Goal: Book appointment/travel/reservation

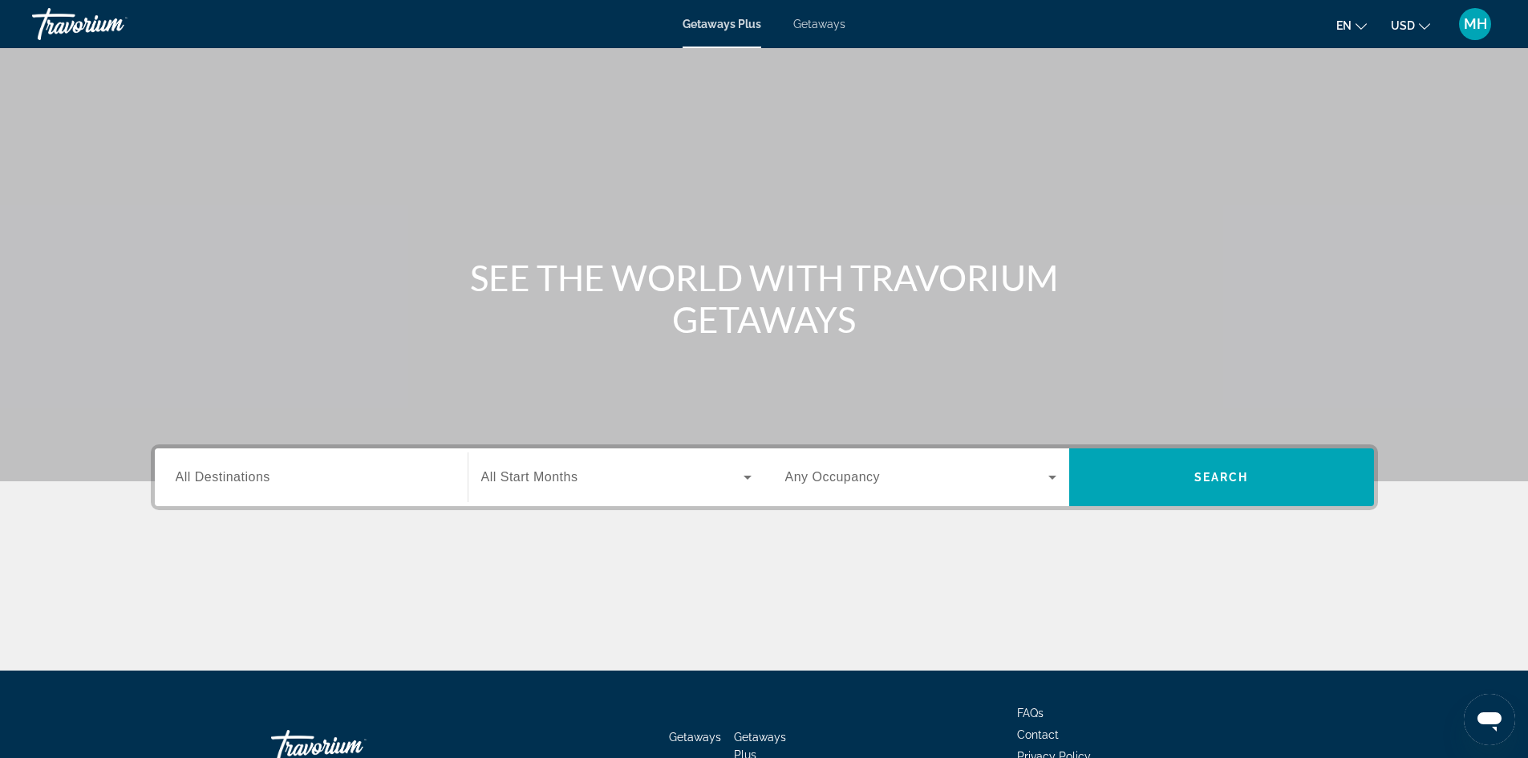
click at [272, 481] on input "Destination All Destinations" at bounding box center [311, 477] width 271 height 19
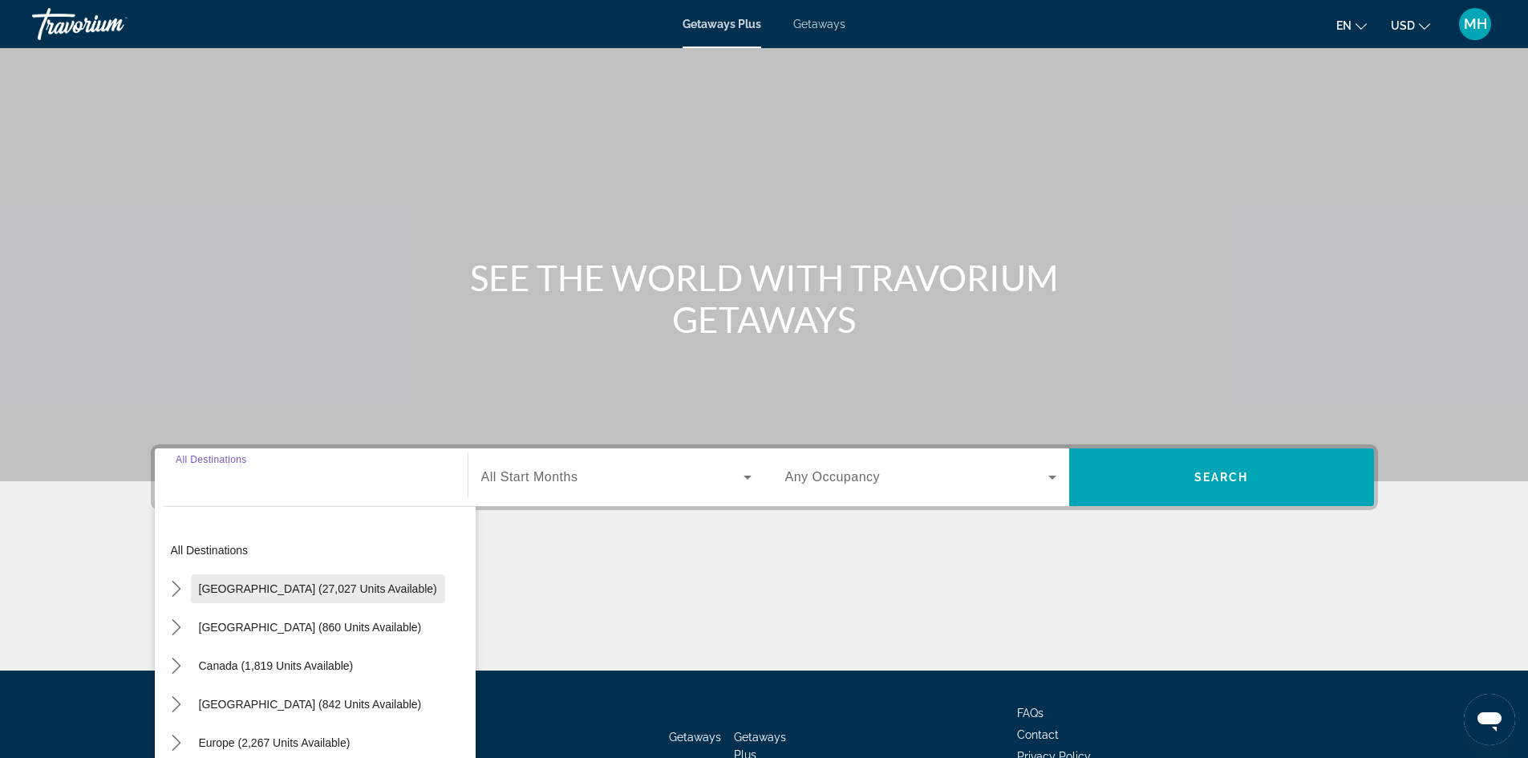
scroll to position [109, 0]
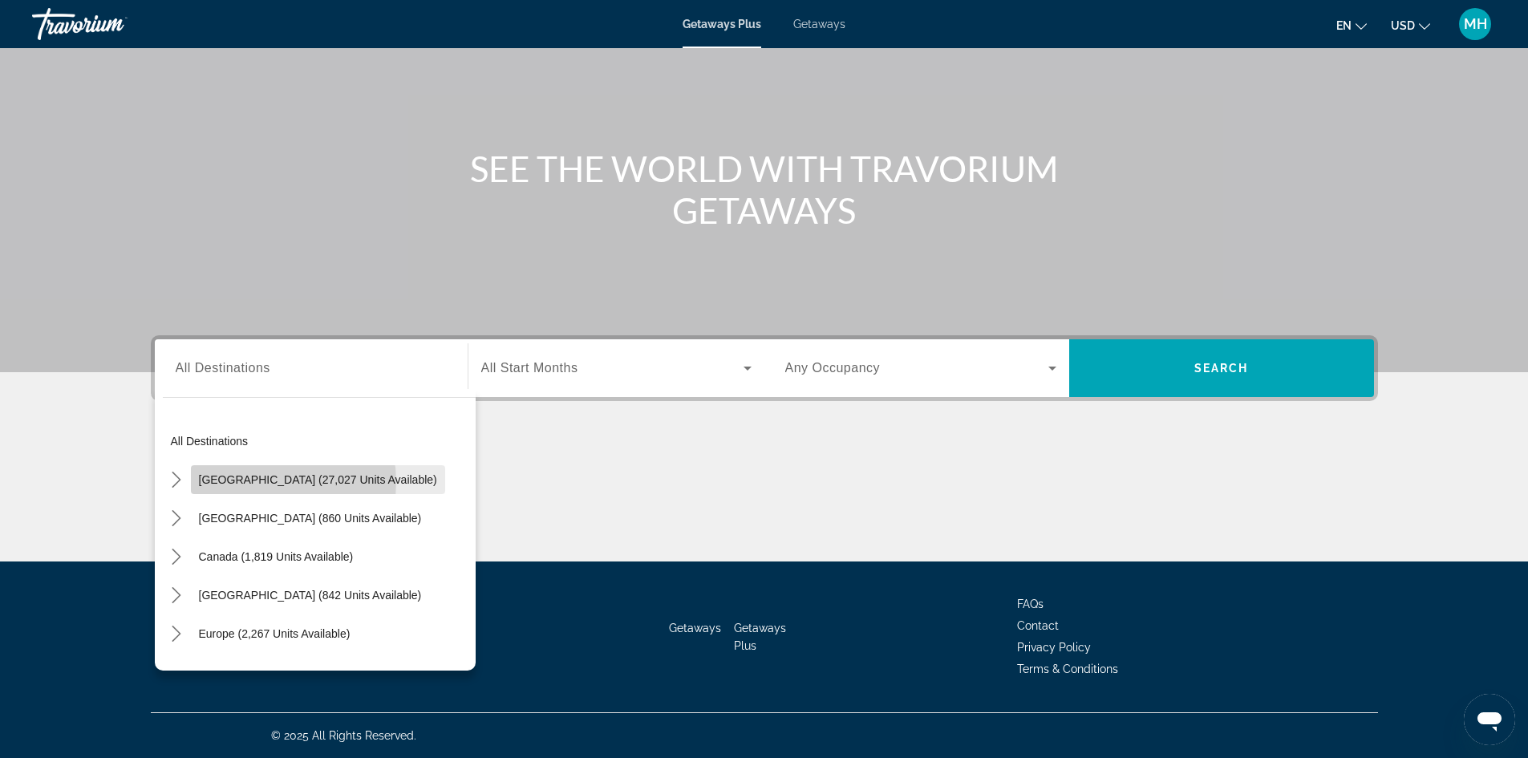
click at [257, 482] on span "[GEOGRAPHIC_DATA] (27,027 units available)" at bounding box center [318, 479] width 238 height 13
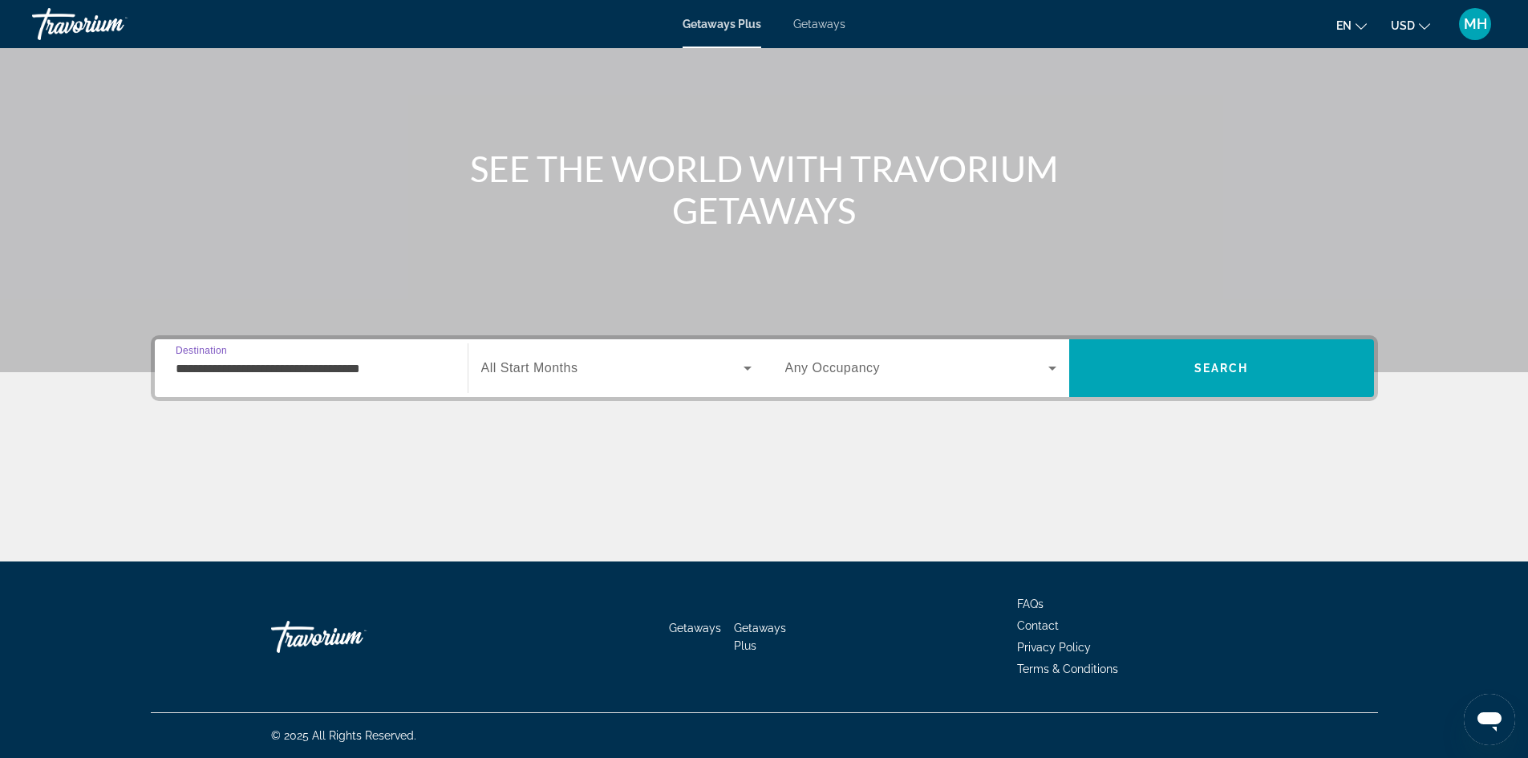
click at [311, 368] on input "**********" at bounding box center [311, 368] width 271 height 19
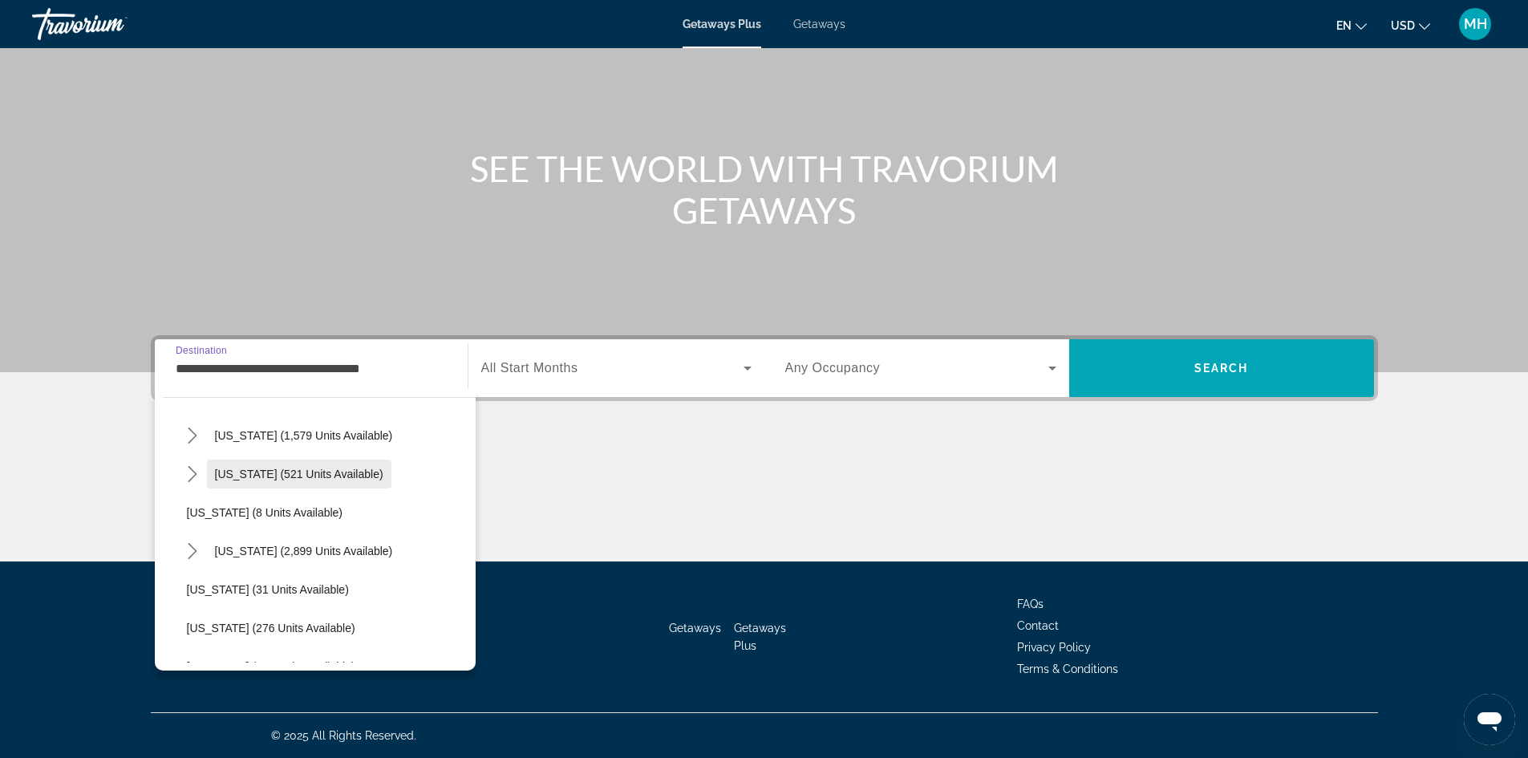
scroll to position [160, 0]
click at [233, 549] on span "[US_STATE] (2,899 units available)" at bounding box center [304, 550] width 178 height 13
type input "**********"
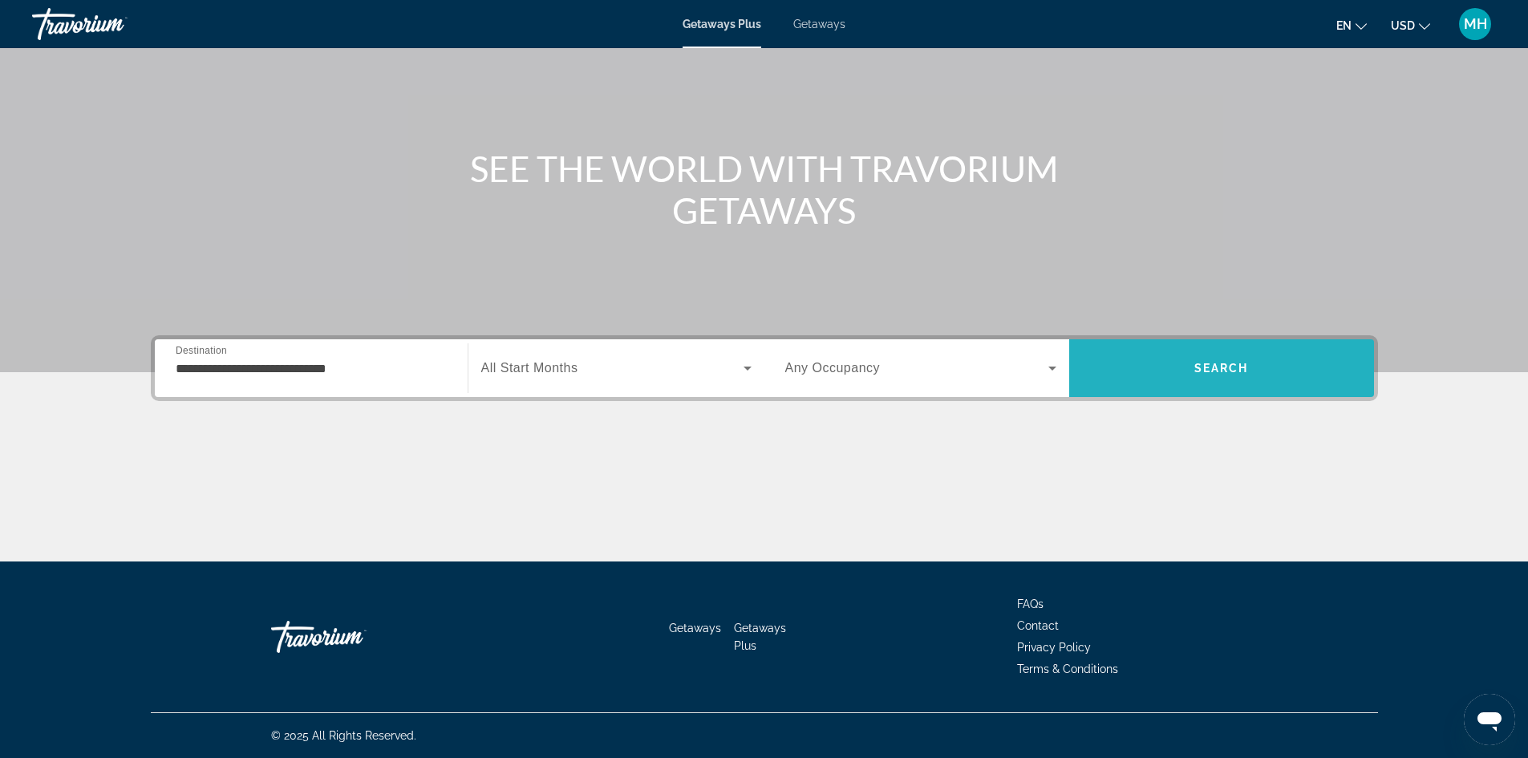
click at [1168, 368] on span "Search" at bounding box center [1221, 368] width 305 height 38
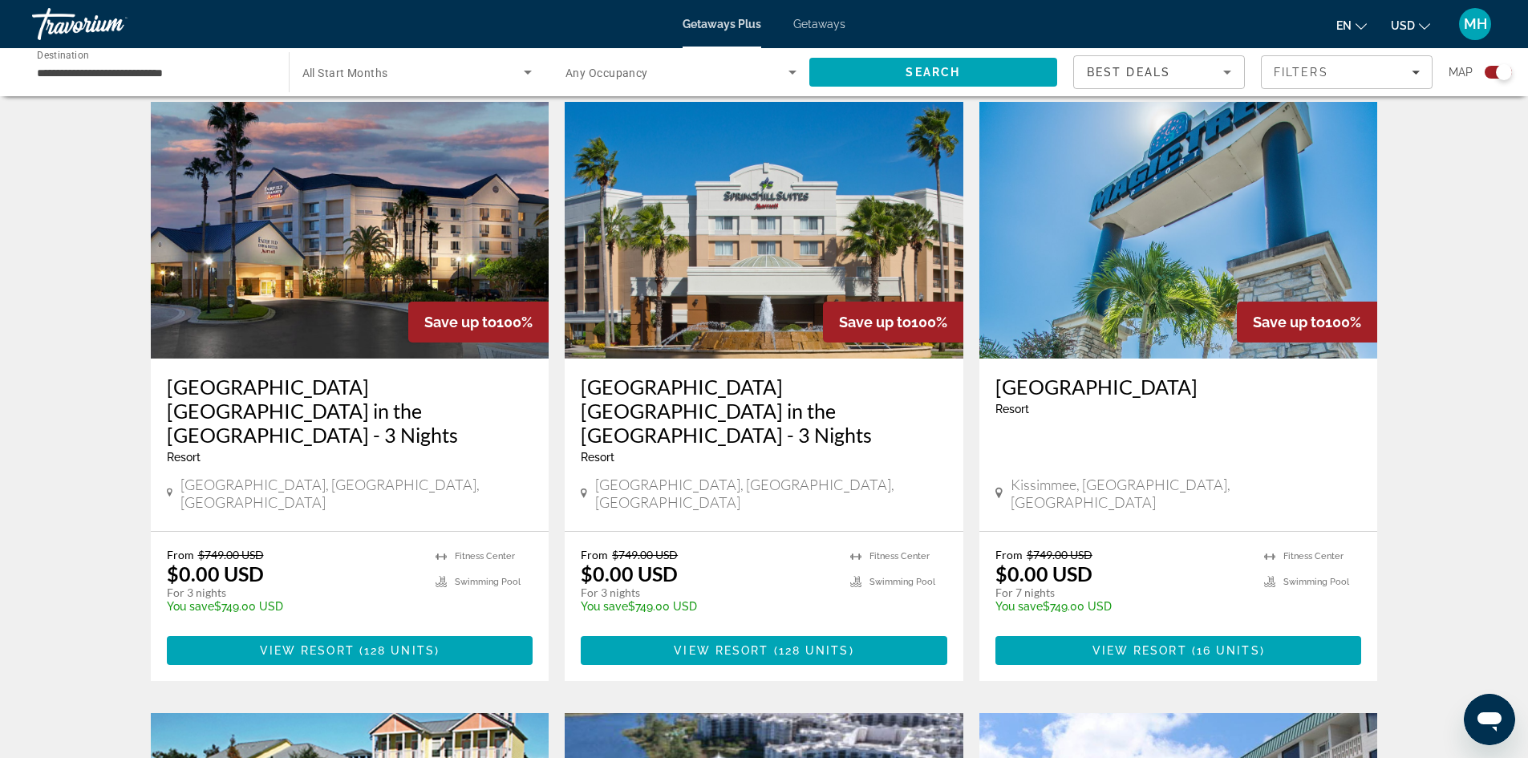
scroll to position [561, 0]
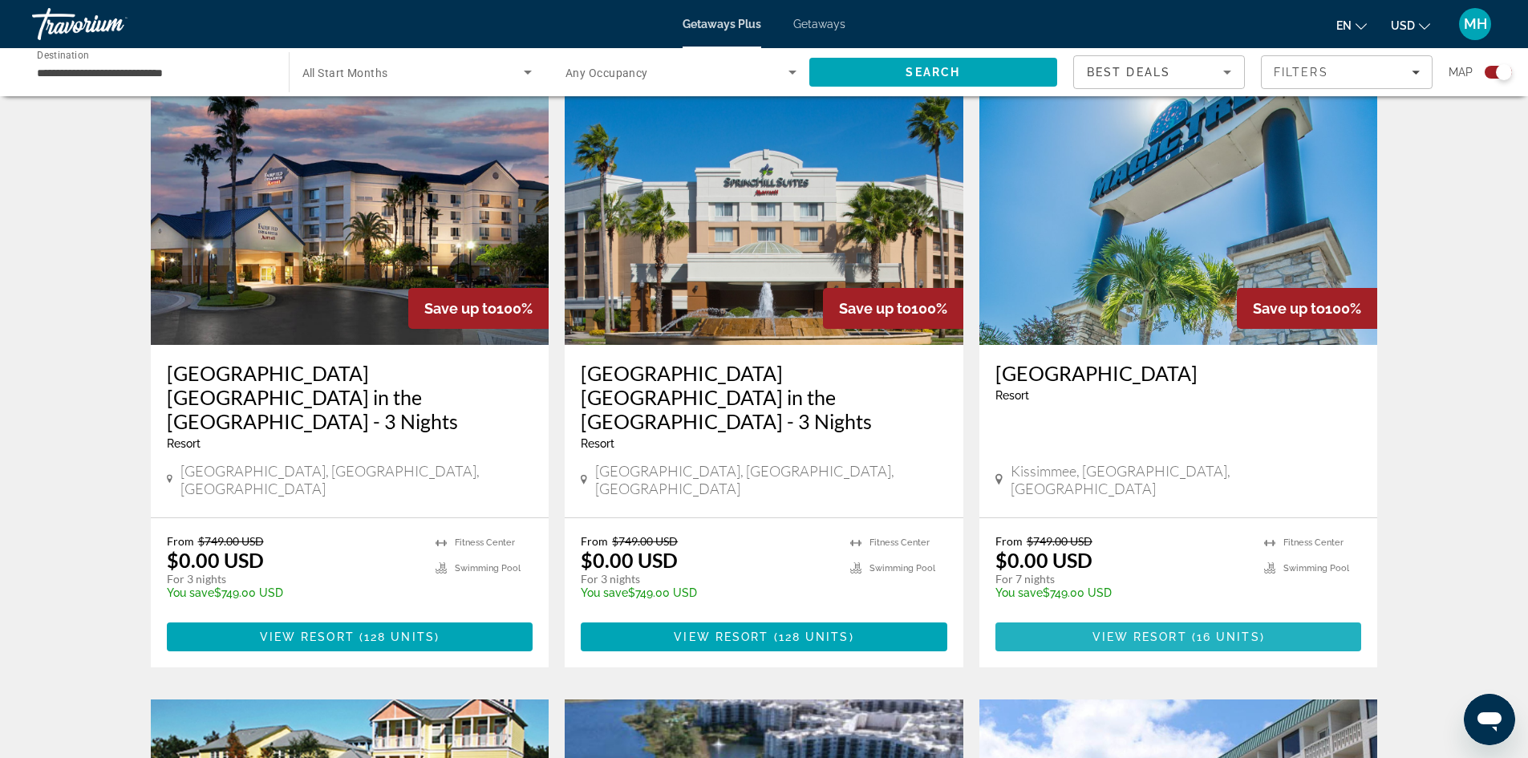
click at [1171, 630] on span "View Resort" at bounding box center [1139, 636] width 95 height 13
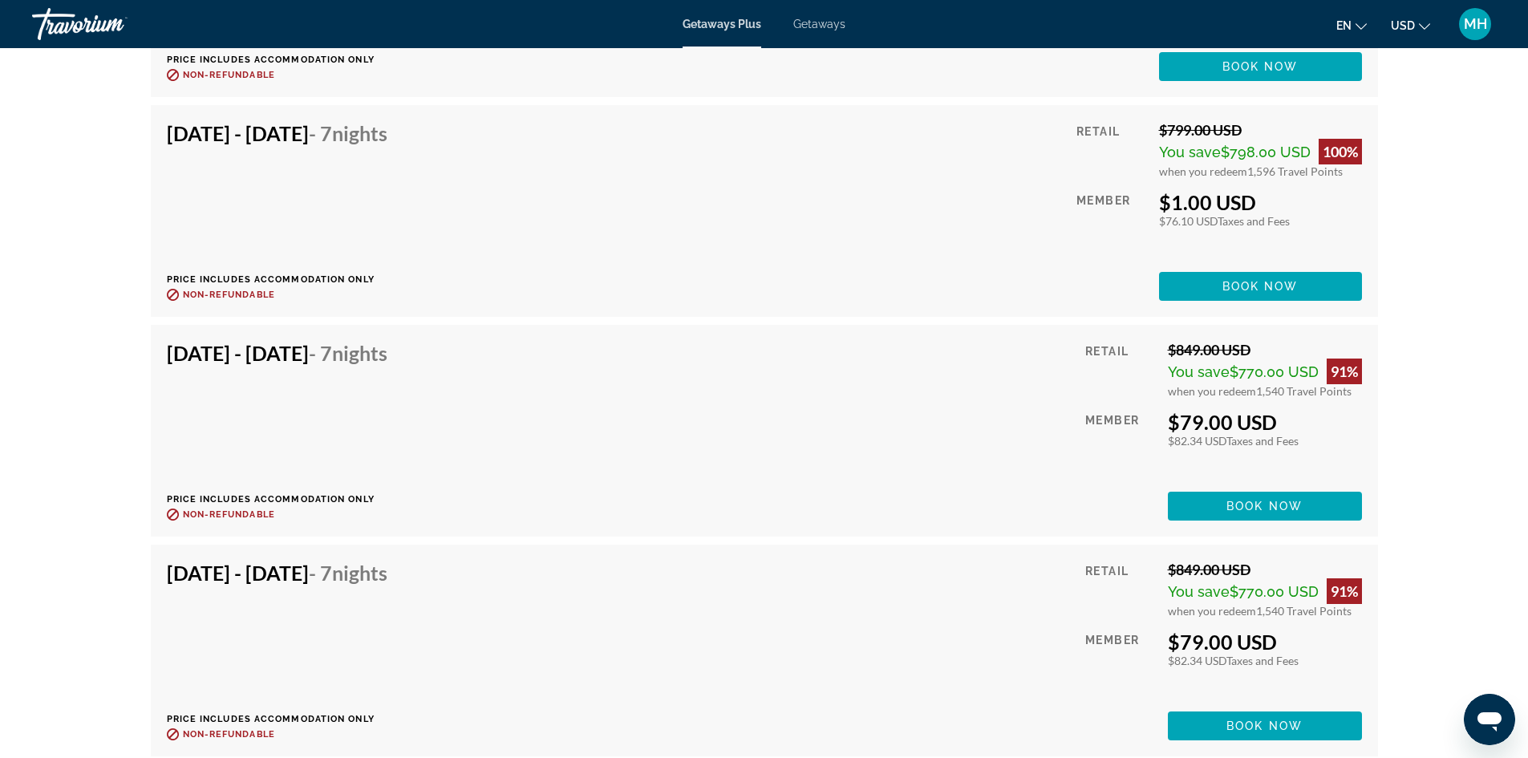
scroll to position [3829, 0]
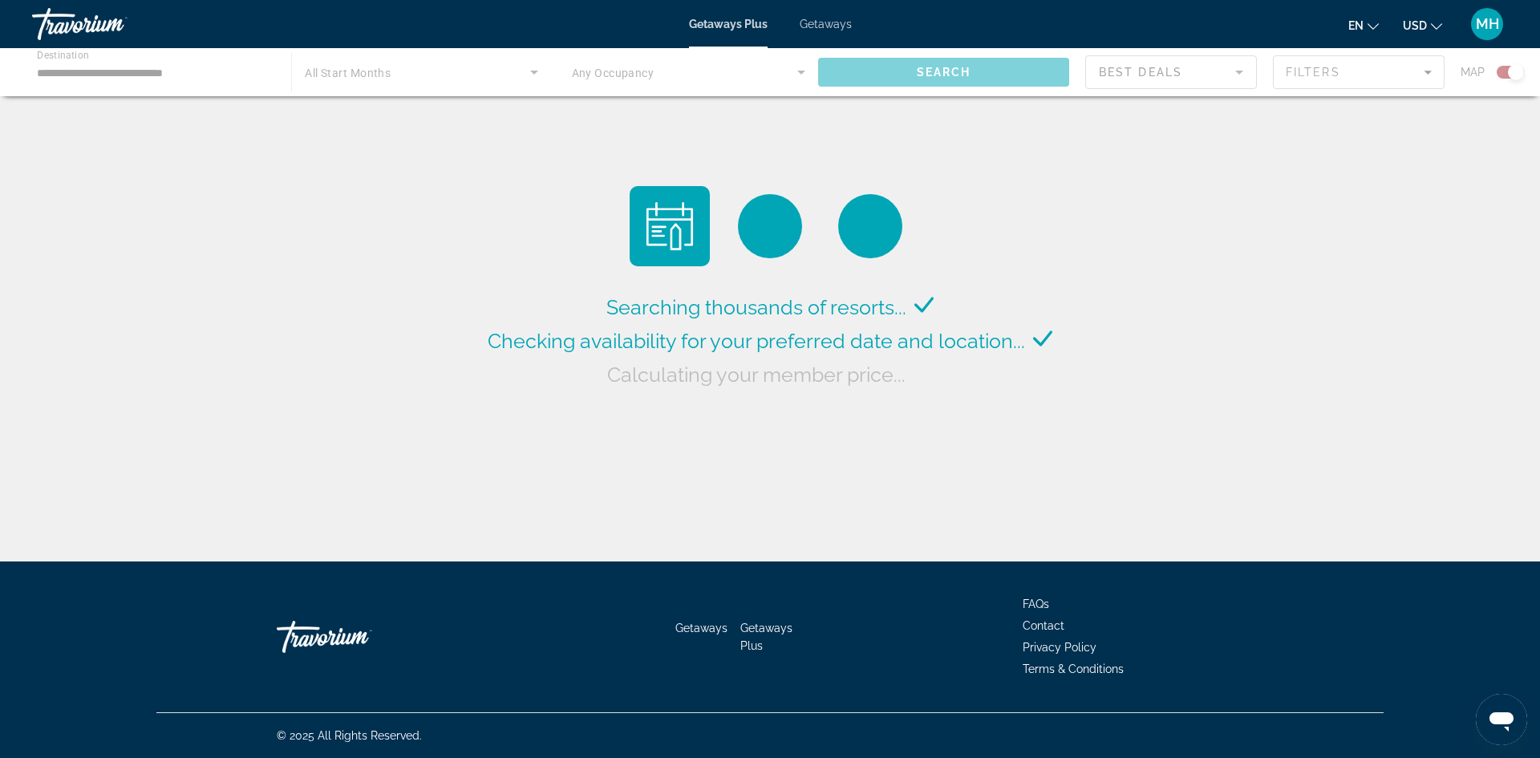
click at [365, 71] on div "Main content" at bounding box center [770, 72] width 1540 height 48
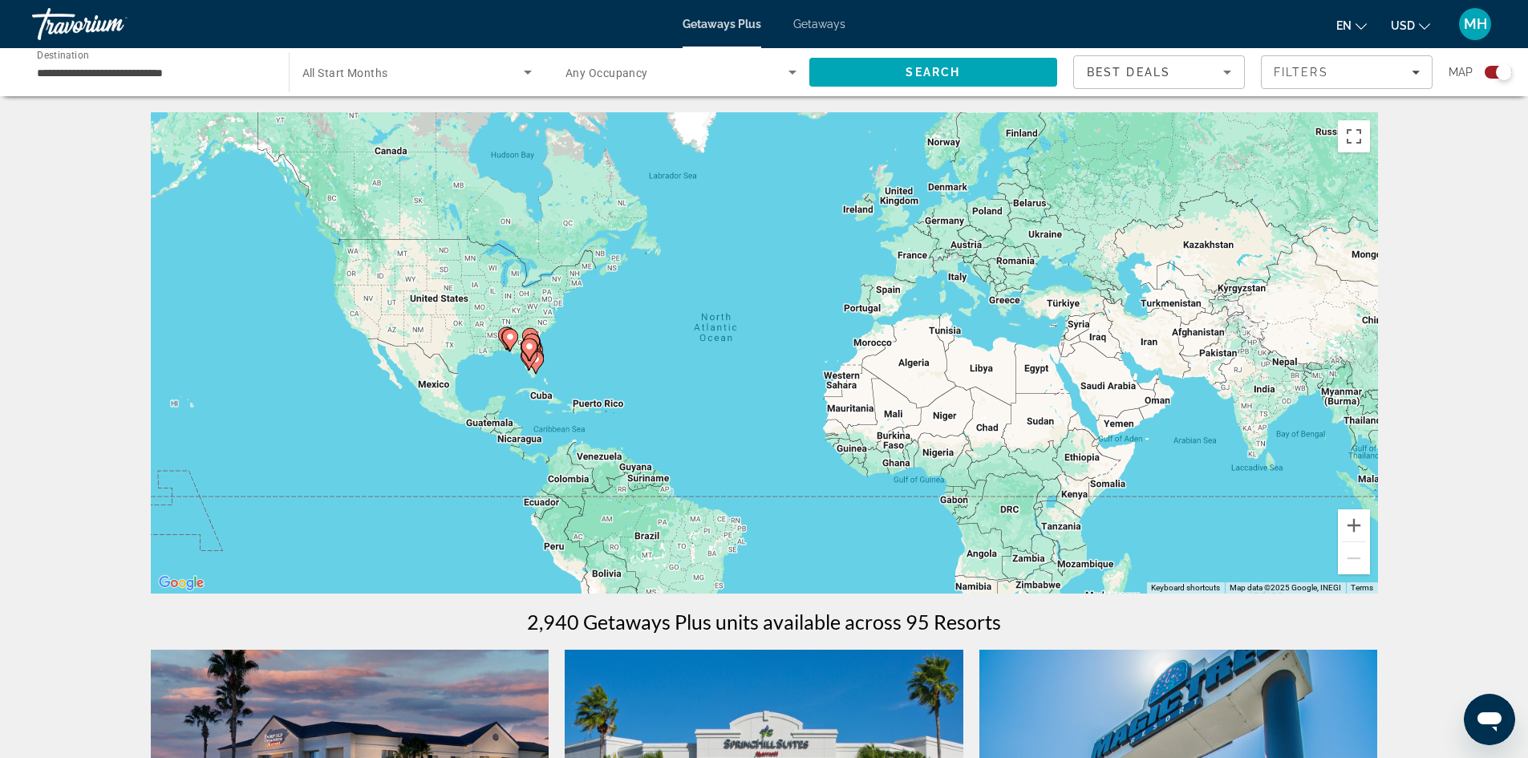
click at [371, 73] on span "All Start Months" at bounding box center [345, 73] width 86 height 13
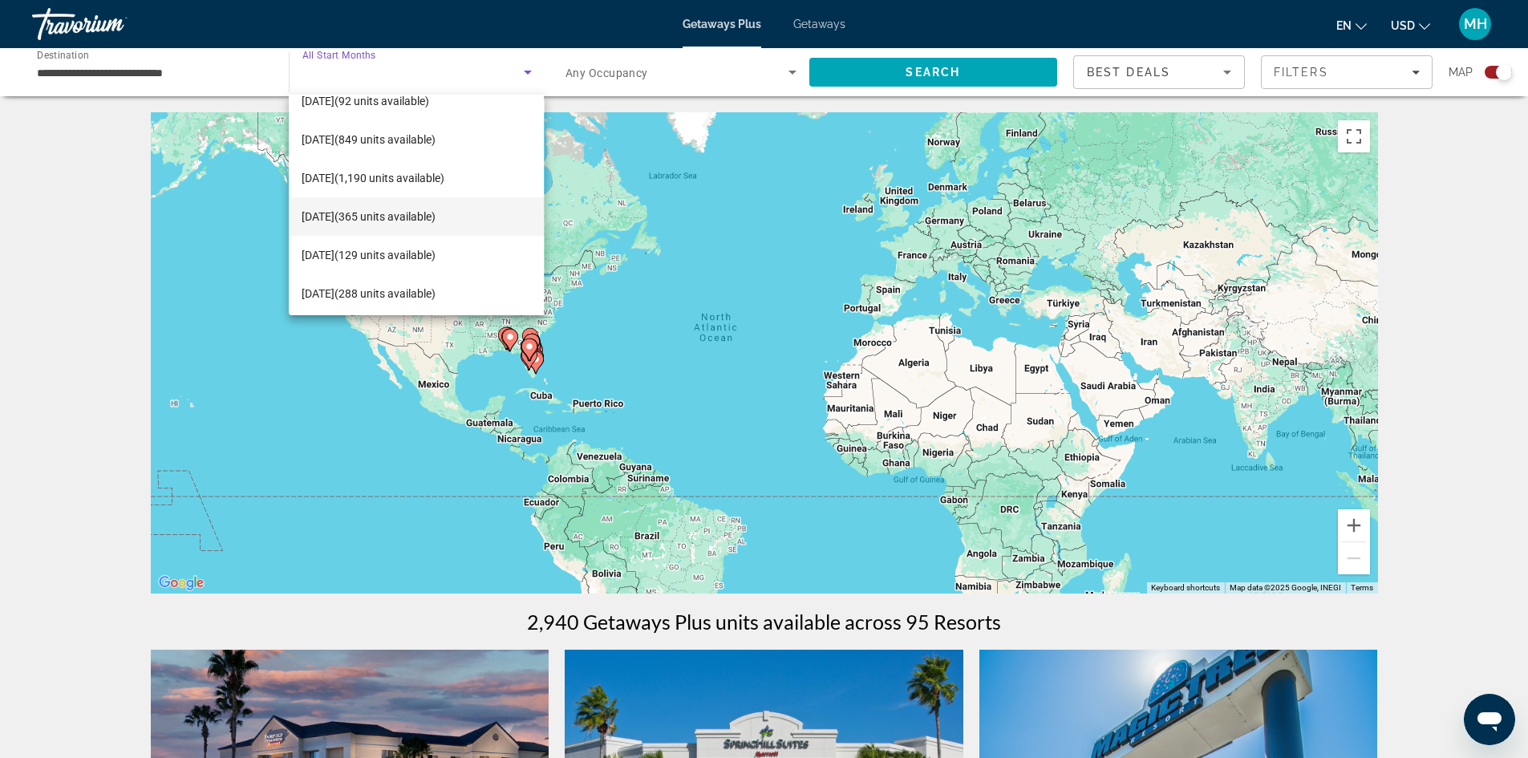
scroll to position [80, 0]
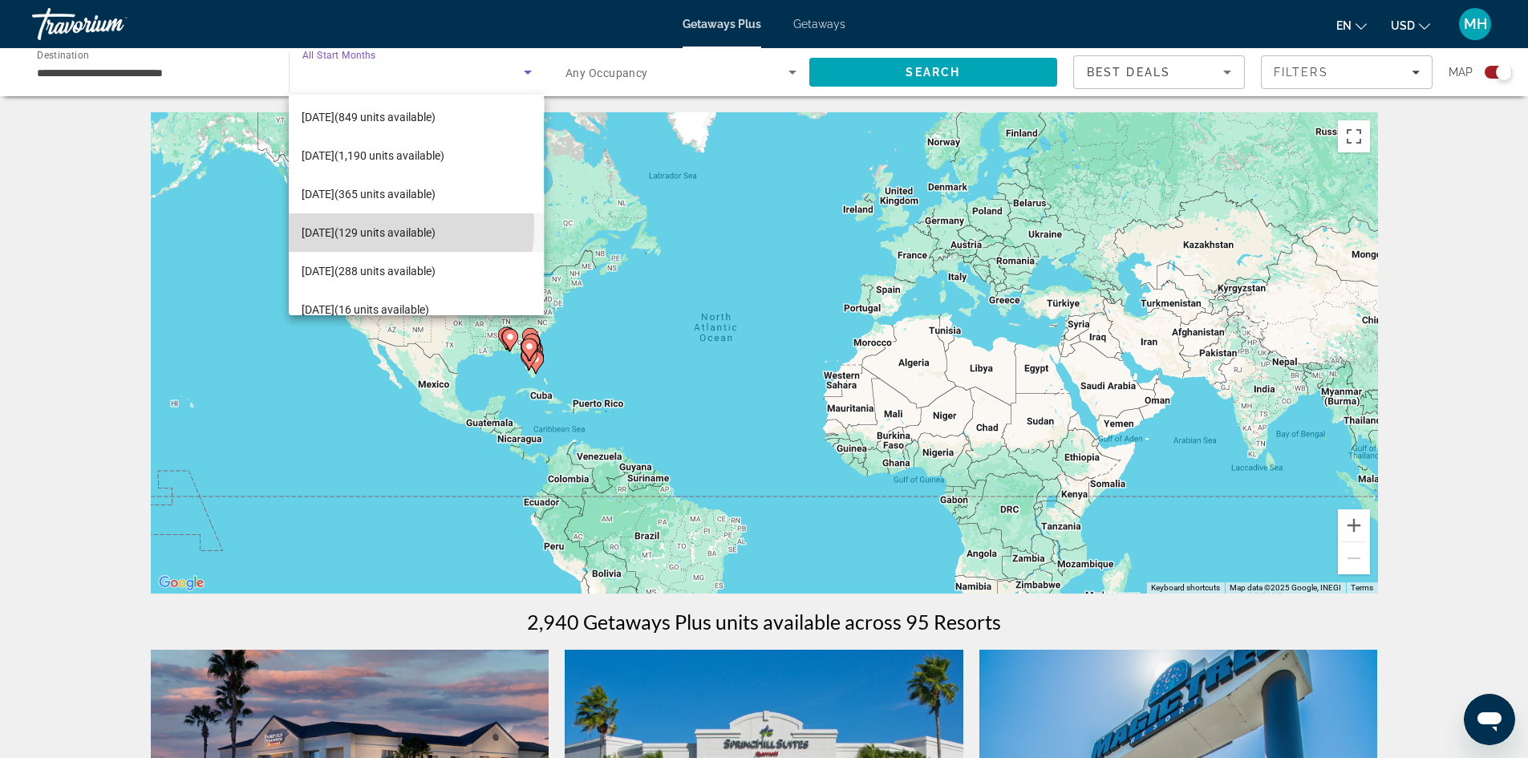
click at [375, 226] on span "February 2026 (129 units available)" at bounding box center [369, 232] width 134 height 19
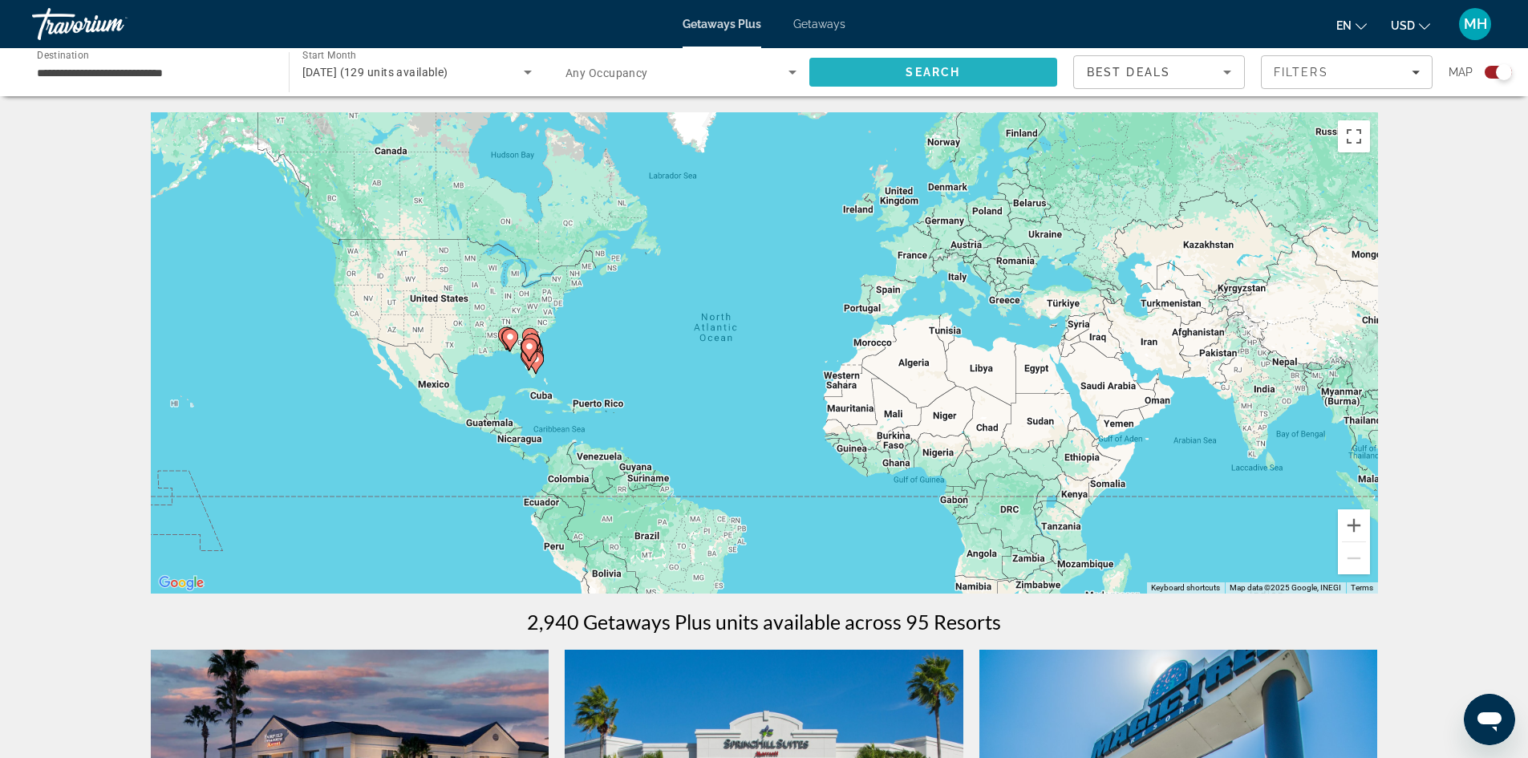
click at [917, 68] on span "Search" at bounding box center [932, 72] width 55 height 13
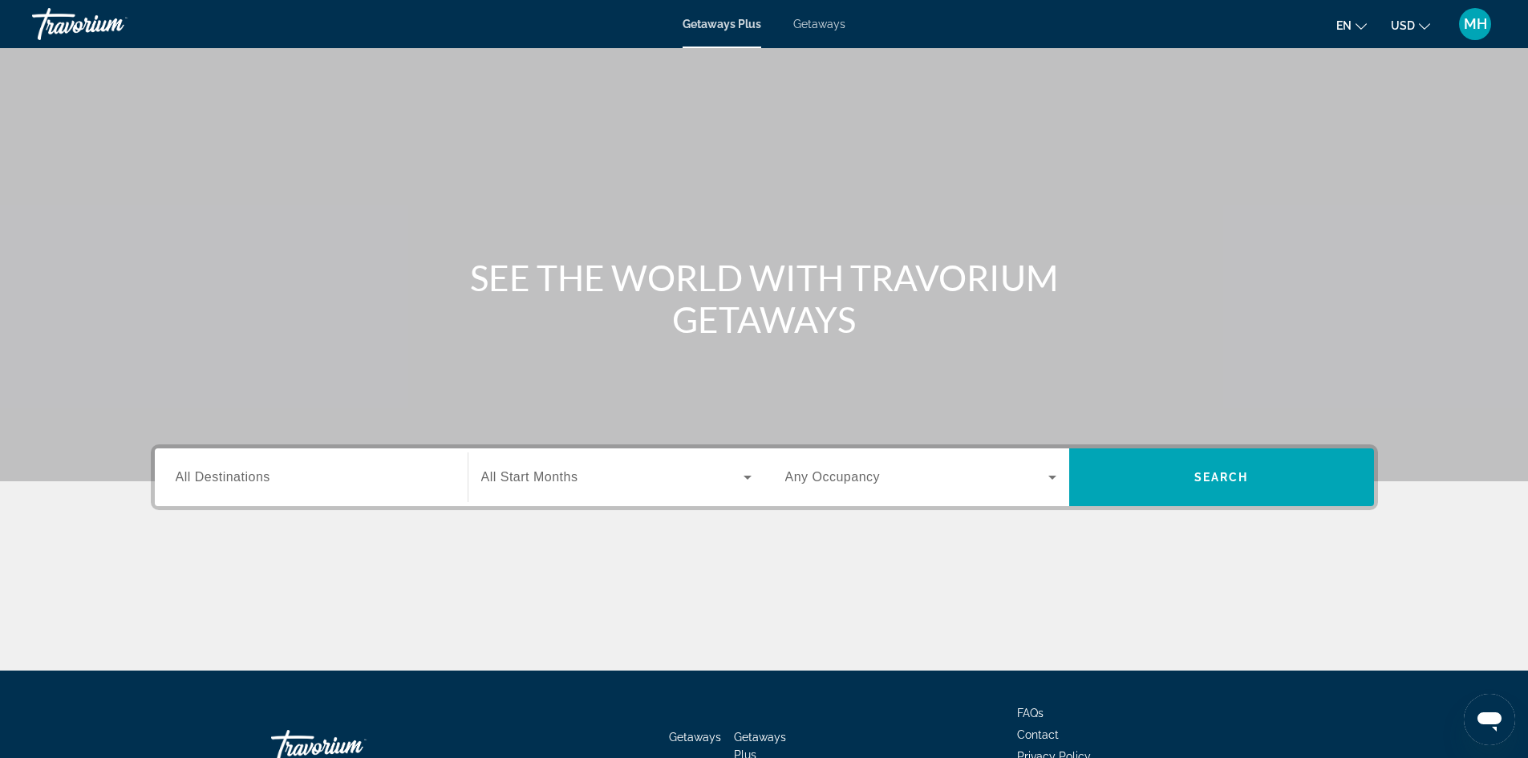
click at [225, 476] on span "All Destinations" at bounding box center [223, 477] width 95 height 14
click at [225, 476] on input "Destination All Destinations" at bounding box center [311, 477] width 271 height 19
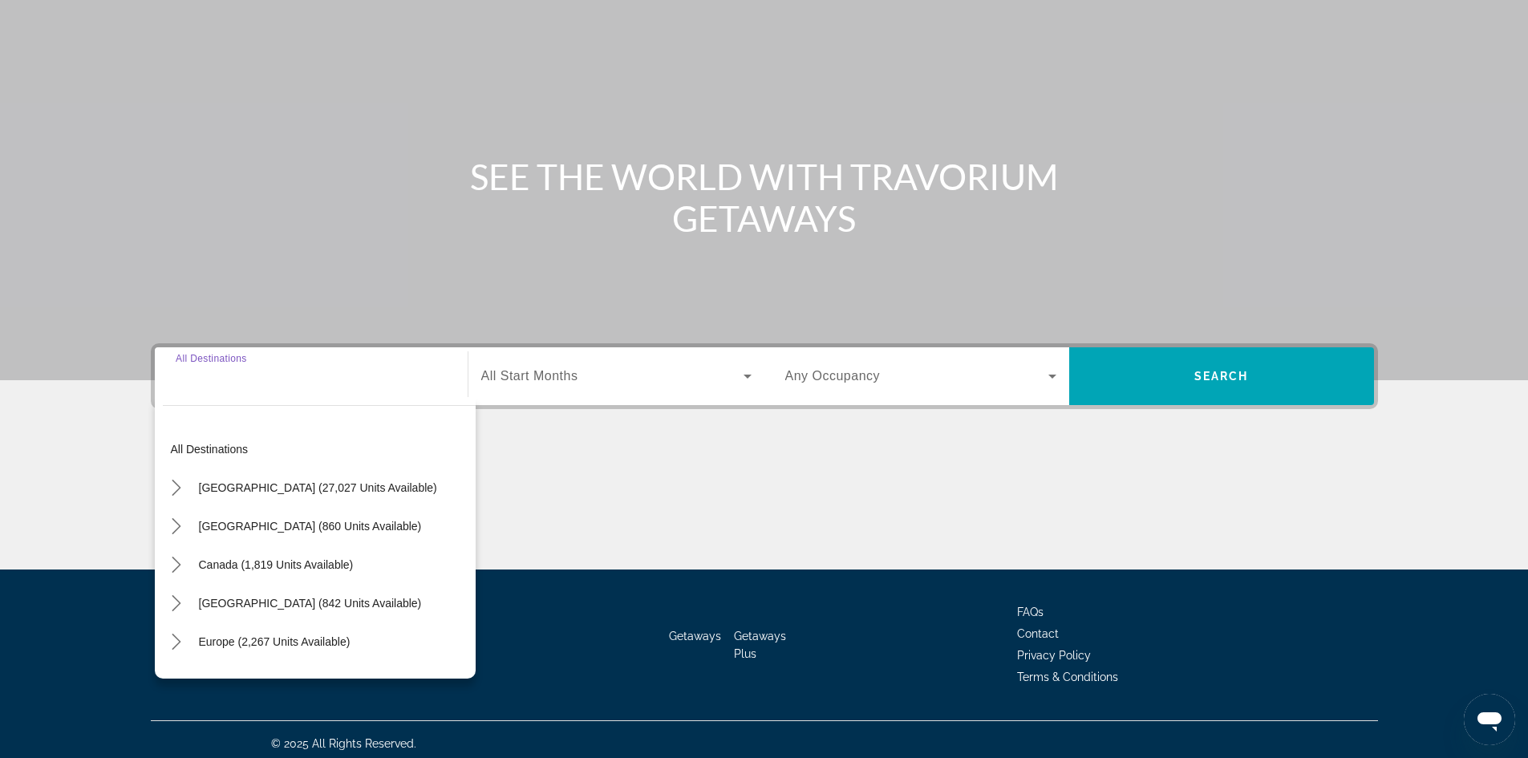
scroll to position [109, 0]
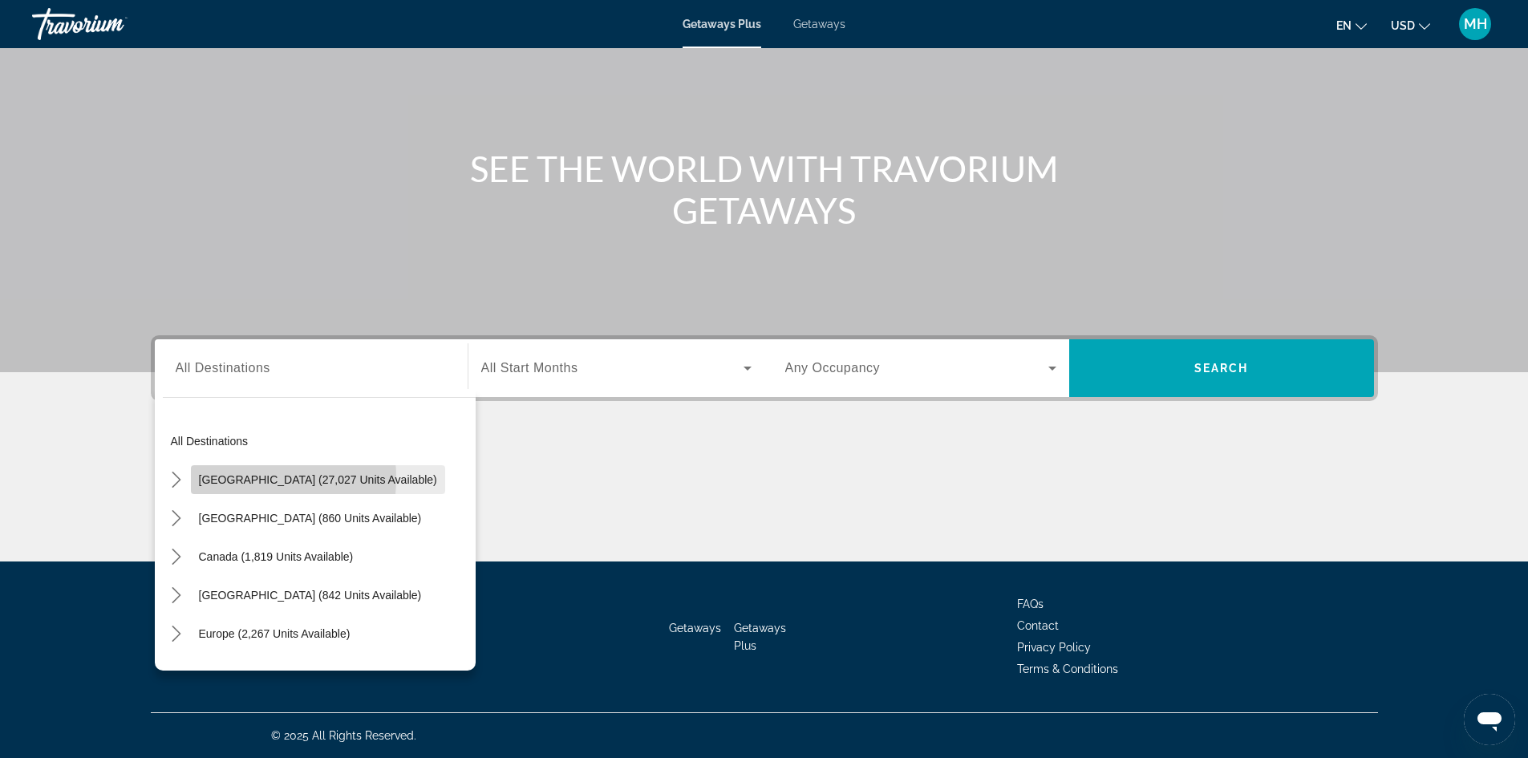
click at [225, 478] on span "[GEOGRAPHIC_DATA] (27,027 units available)" at bounding box center [318, 479] width 238 height 13
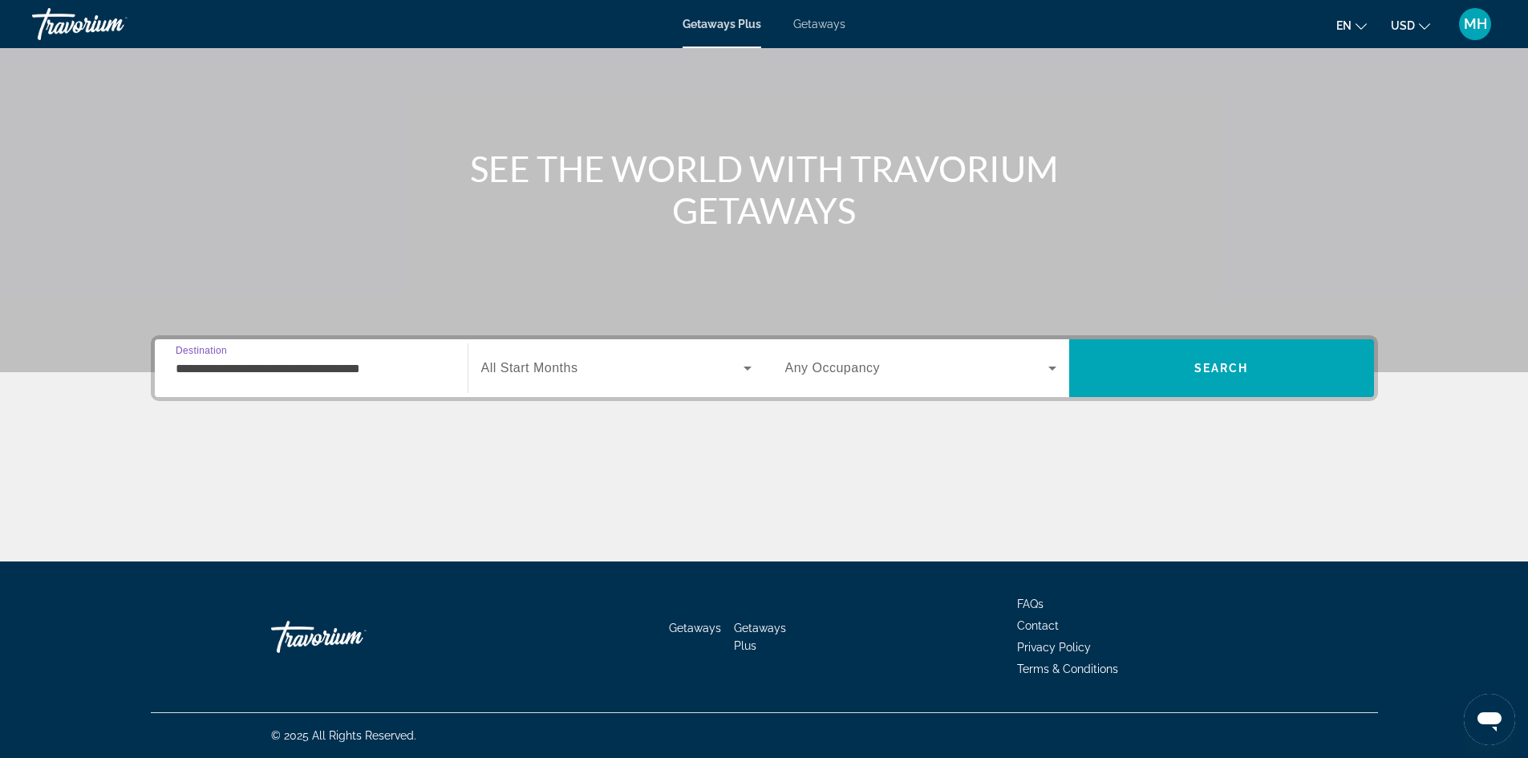
click at [230, 366] on input "**********" at bounding box center [311, 368] width 271 height 19
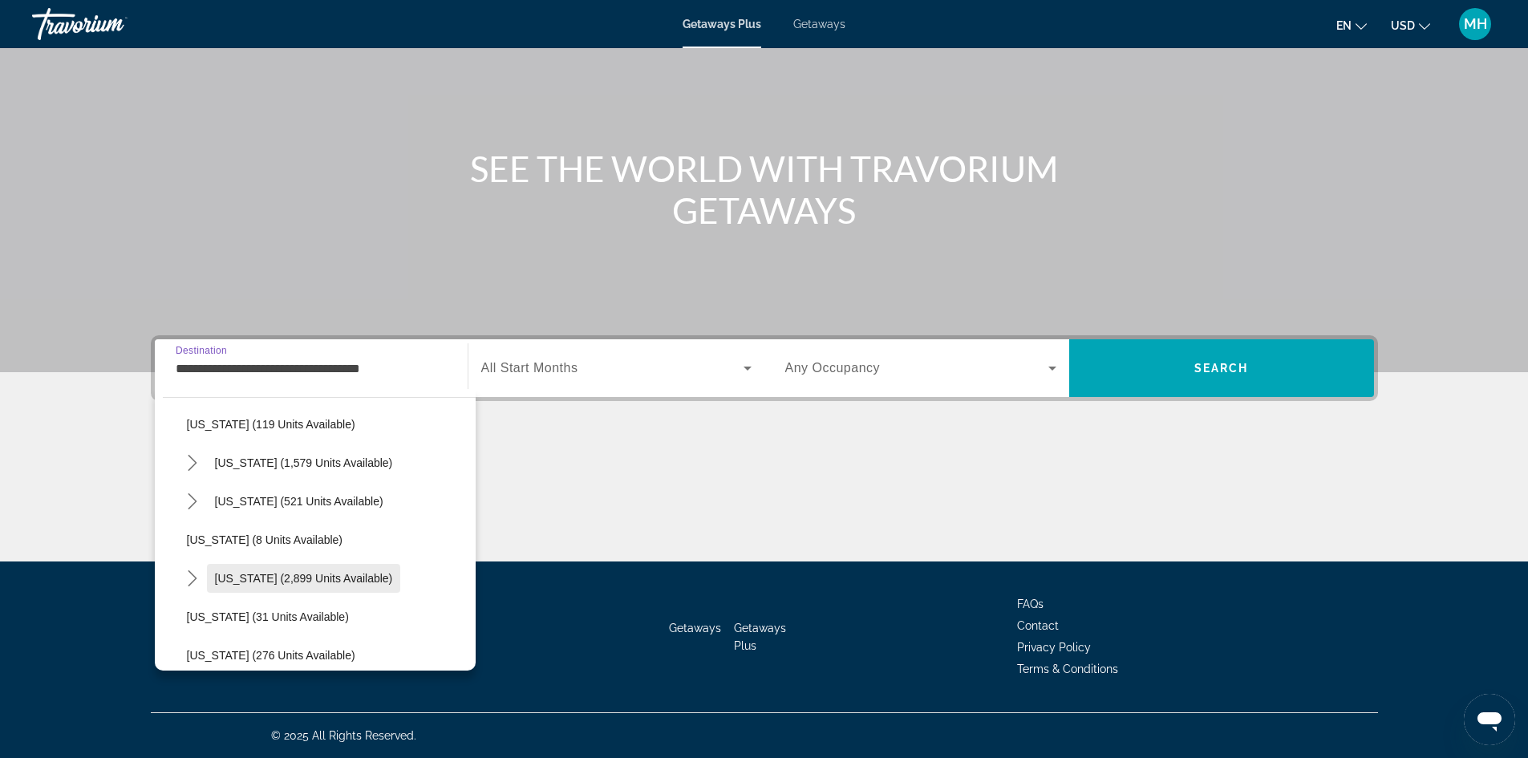
scroll to position [160, 0]
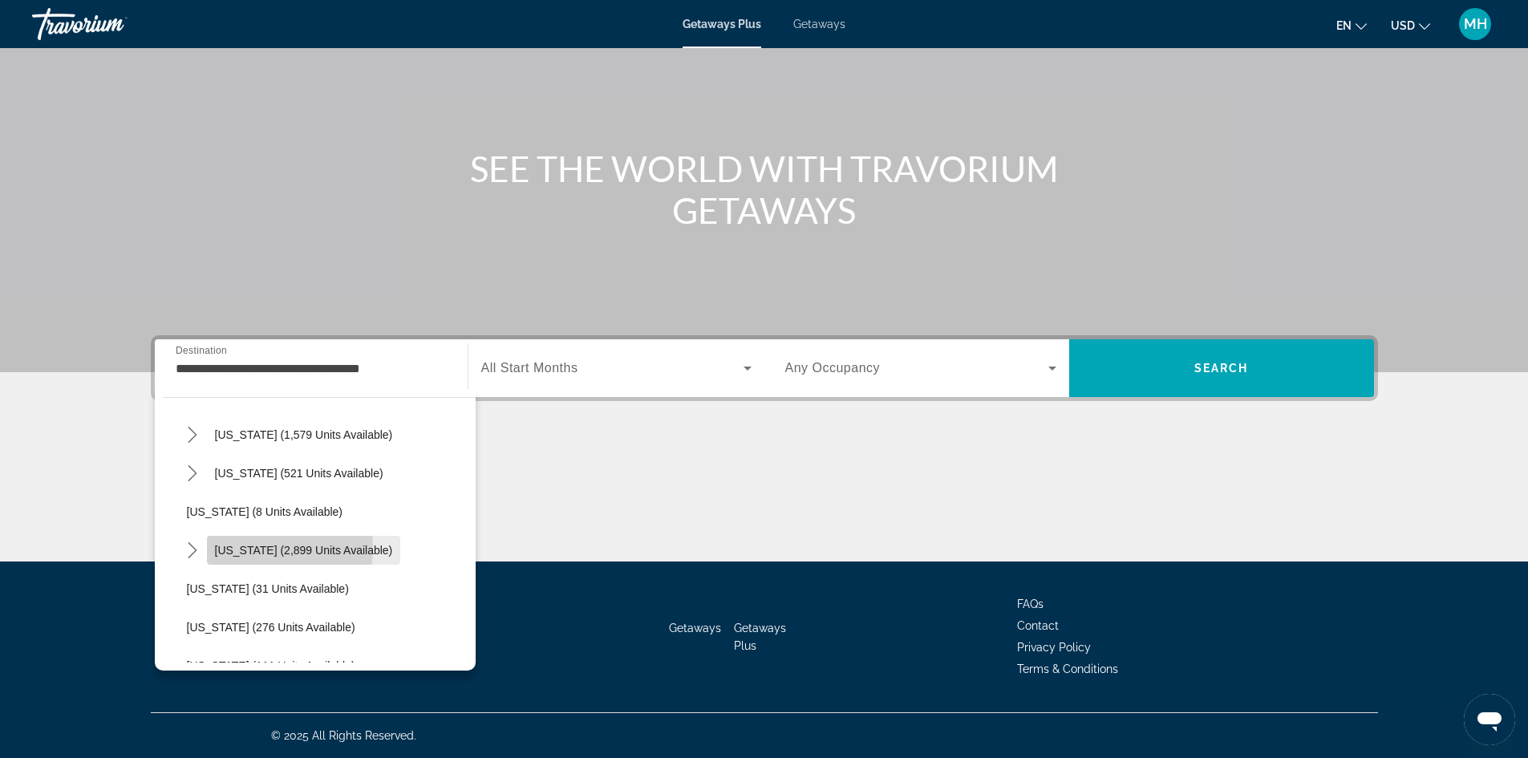
click at [249, 548] on span "[US_STATE] (2,899 units available)" at bounding box center [304, 550] width 178 height 13
type input "**********"
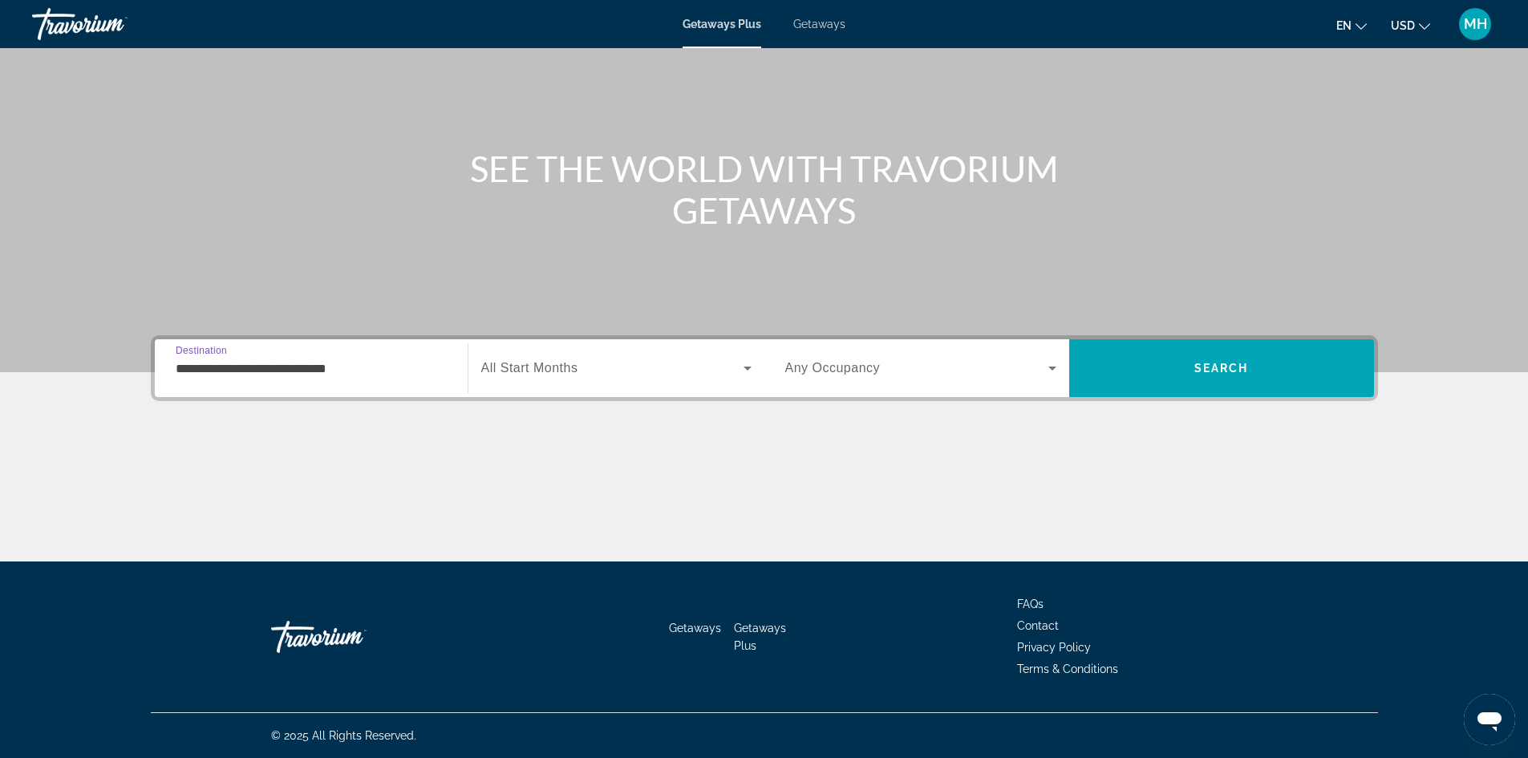
click at [557, 364] on span "All Start Months" at bounding box center [529, 368] width 97 height 14
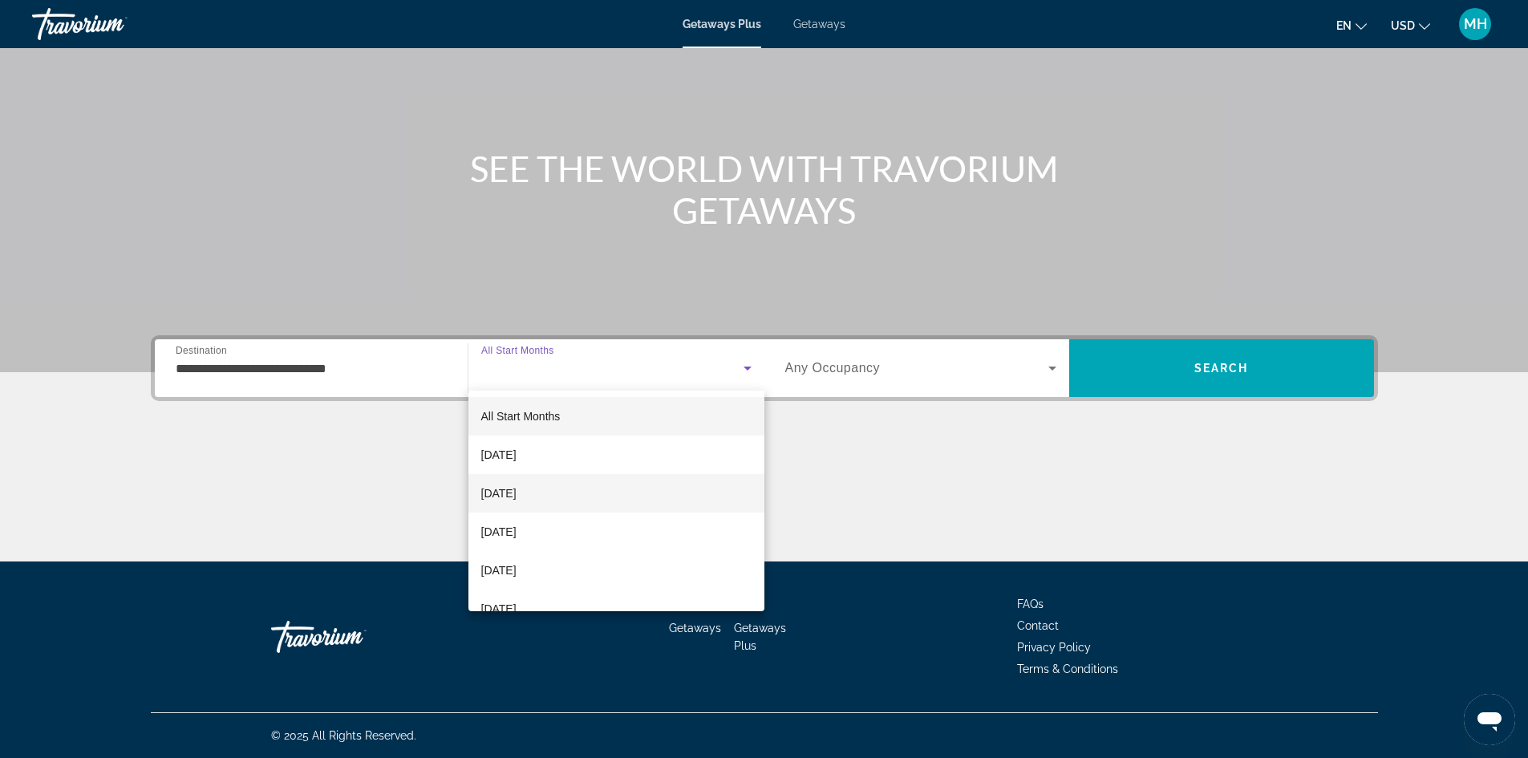
scroll to position [80, 0]
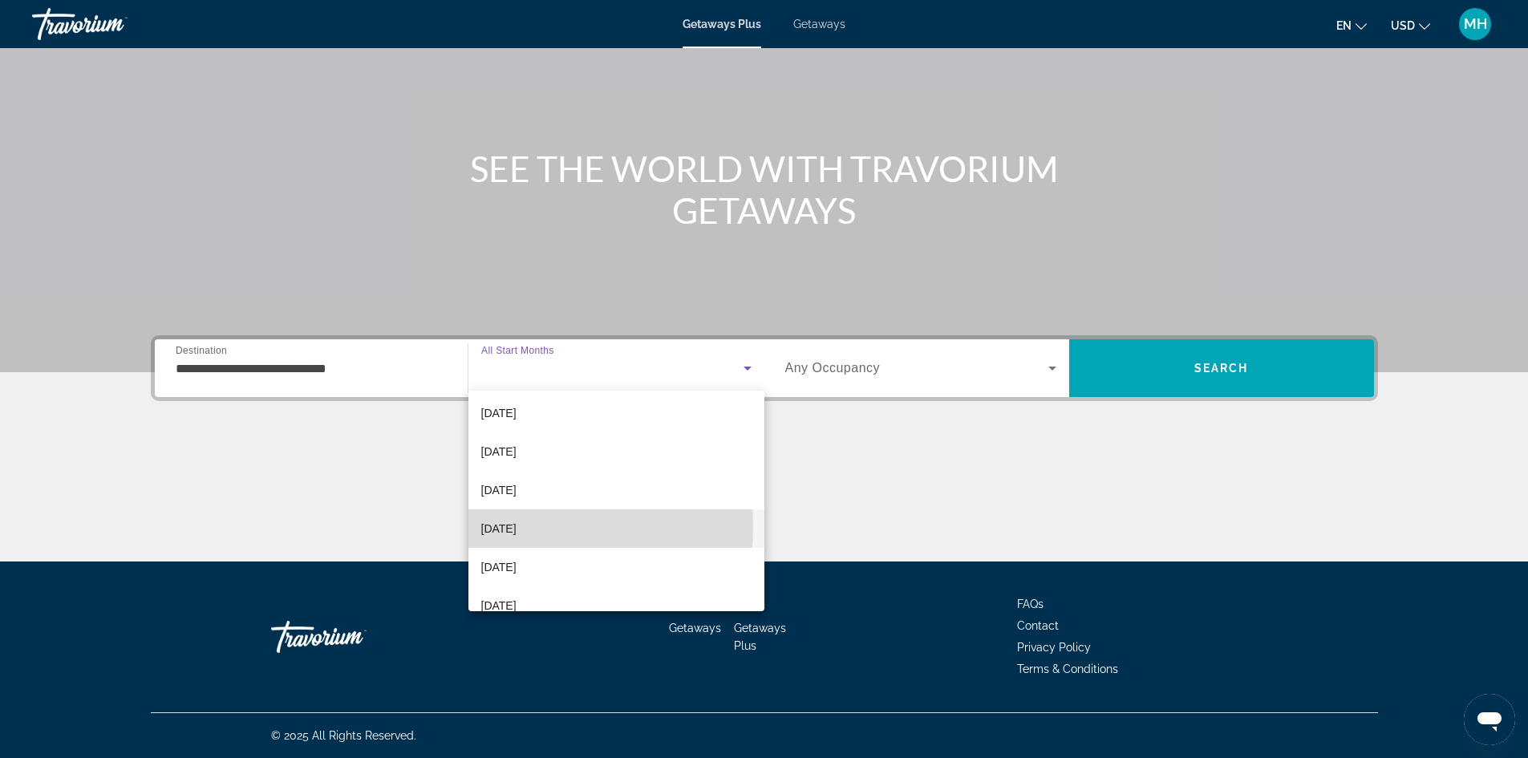
click at [514, 526] on span "[DATE]" at bounding box center [498, 528] width 35 height 19
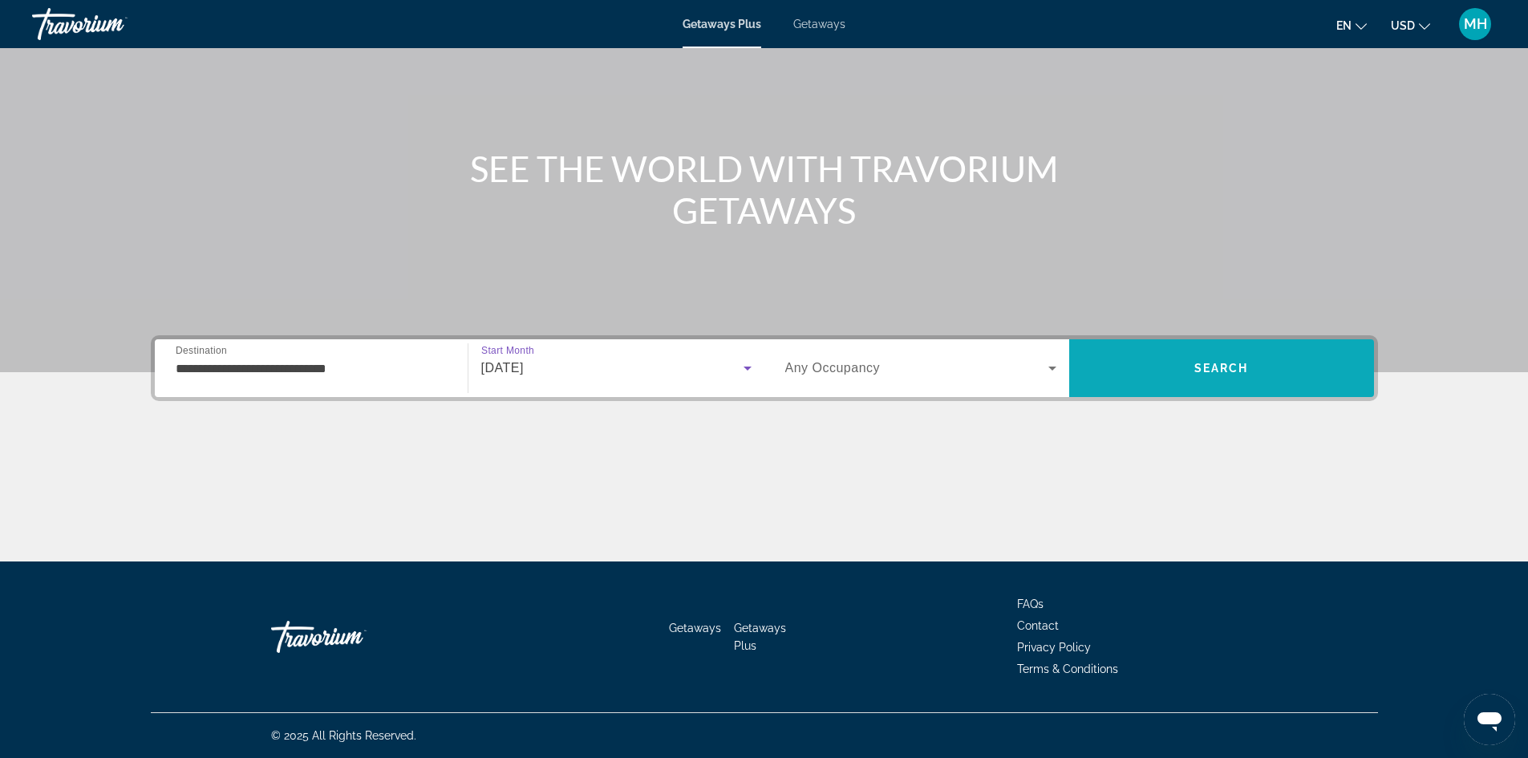
click at [1162, 365] on span "Search" at bounding box center [1221, 368] width 305 height 38
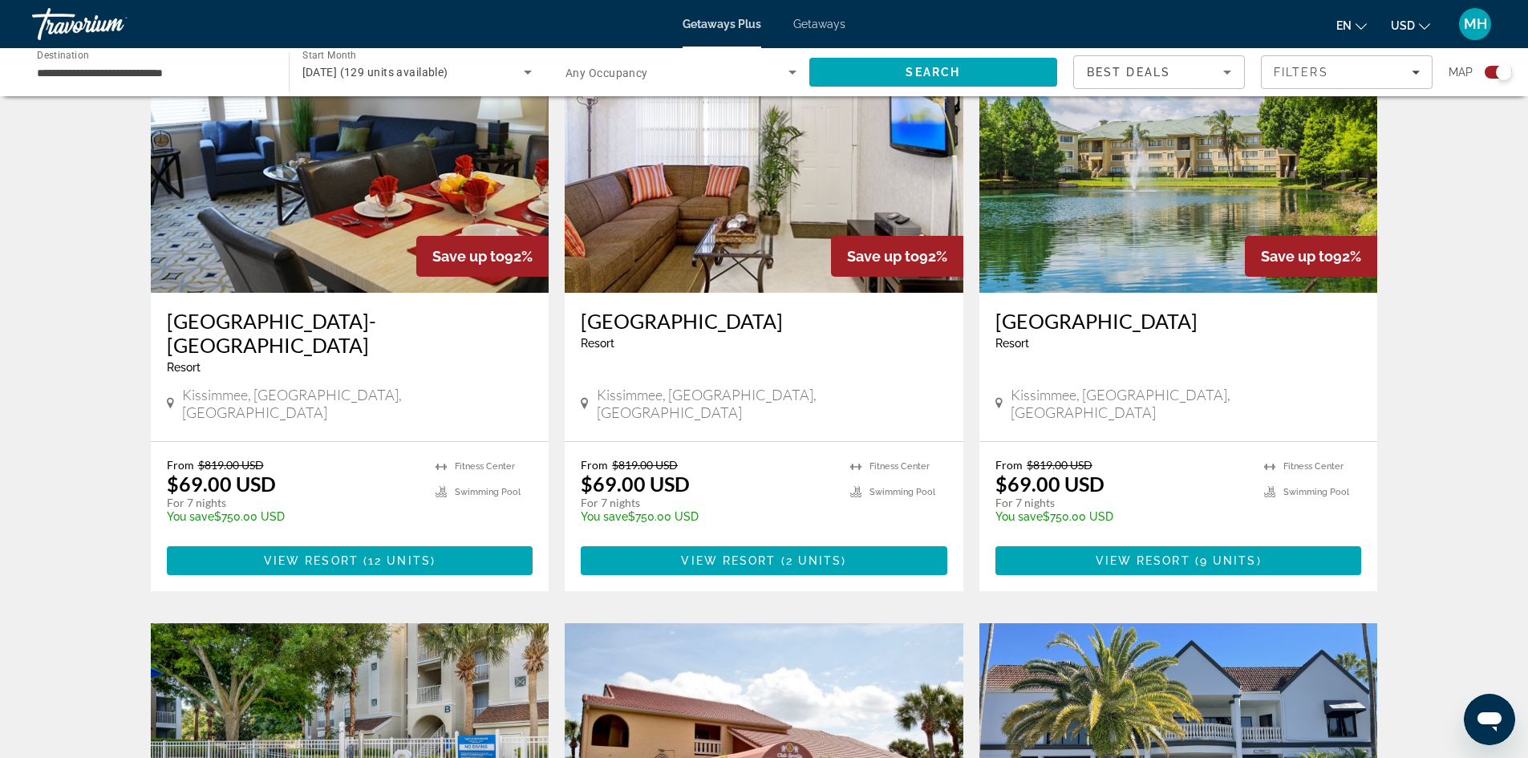
scroll to position [642, 0]
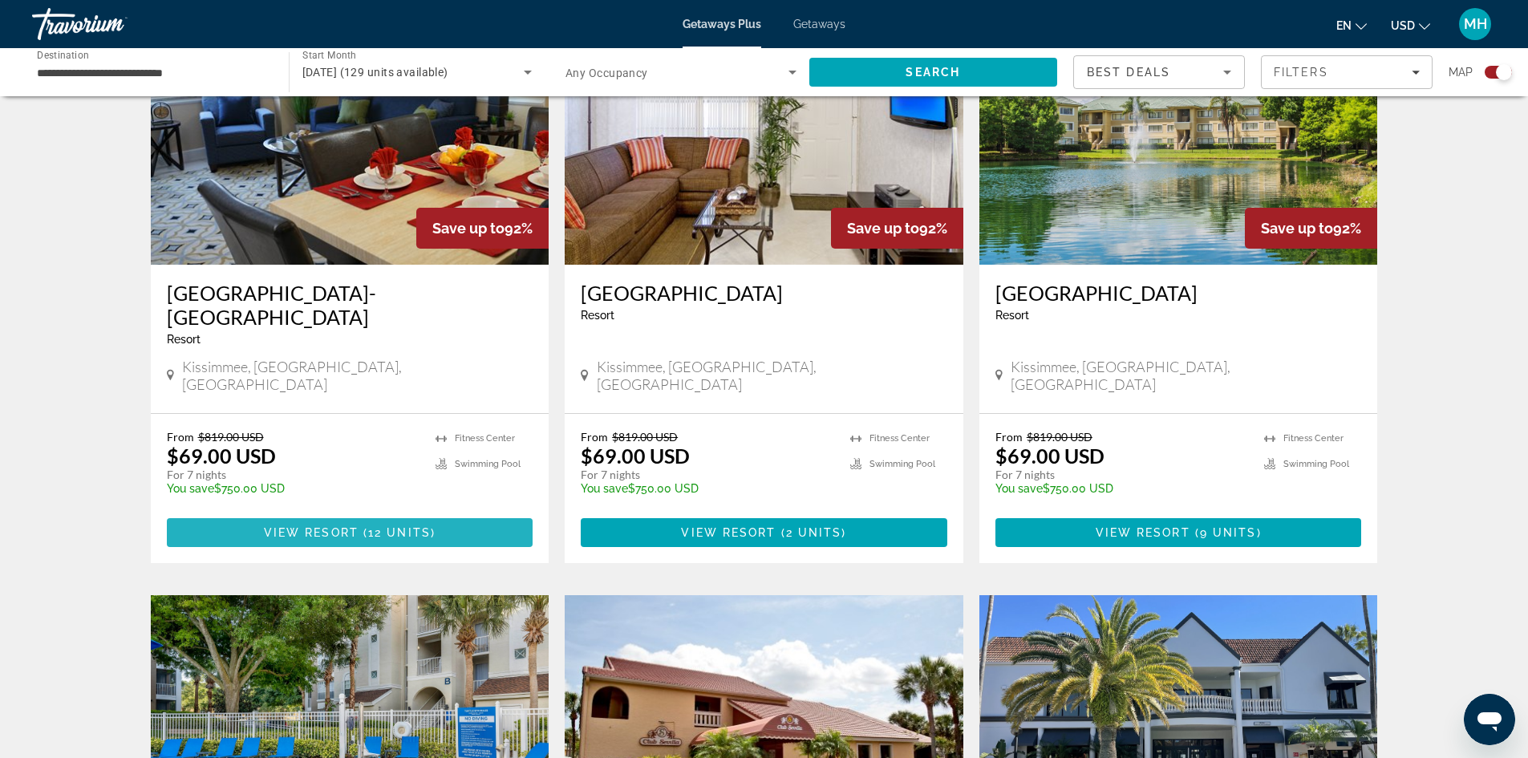
click at [341, 526] on span "View Resort" at bounding box center [311, 532] width 95 height 13
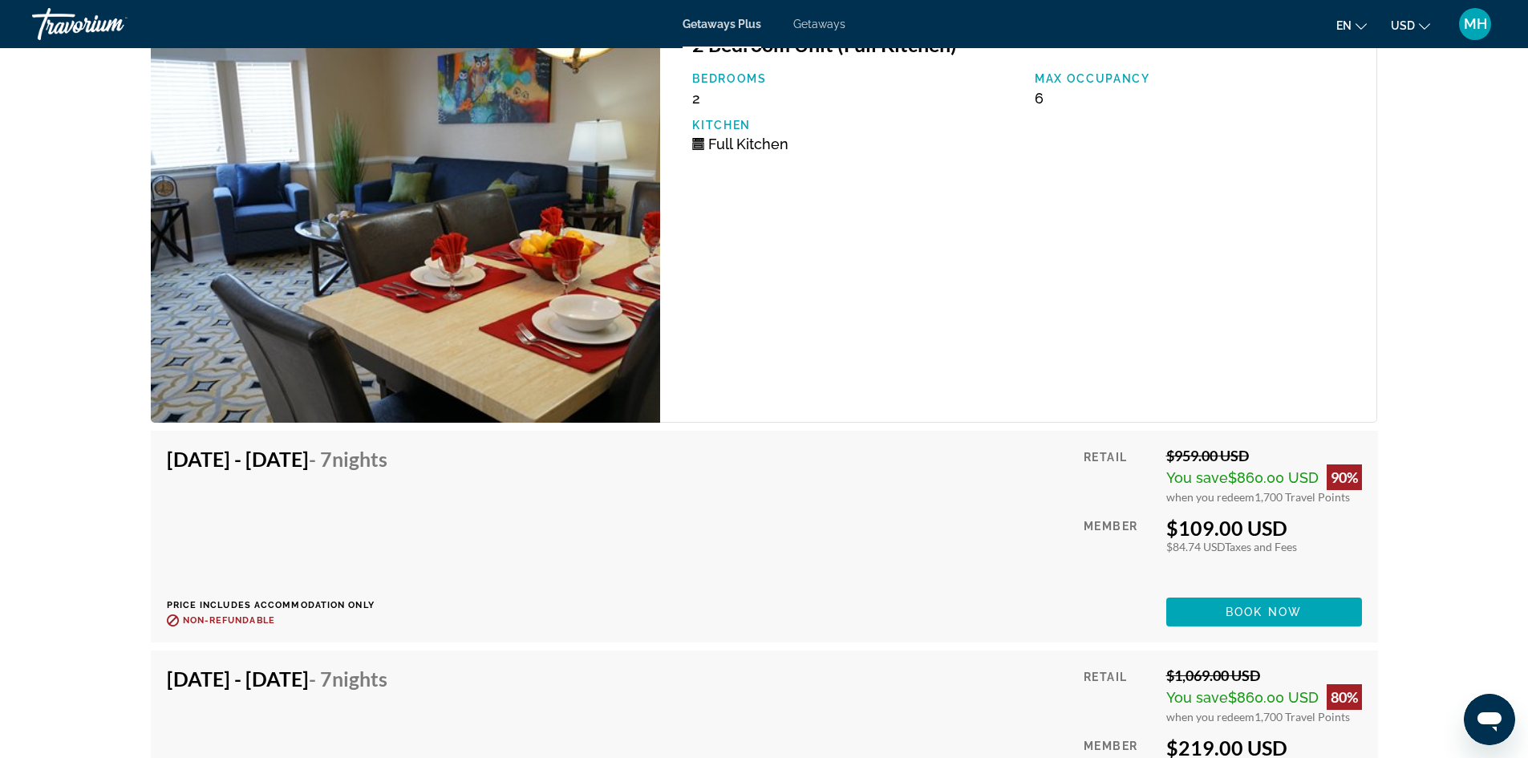
scroll to position [3208, 0]
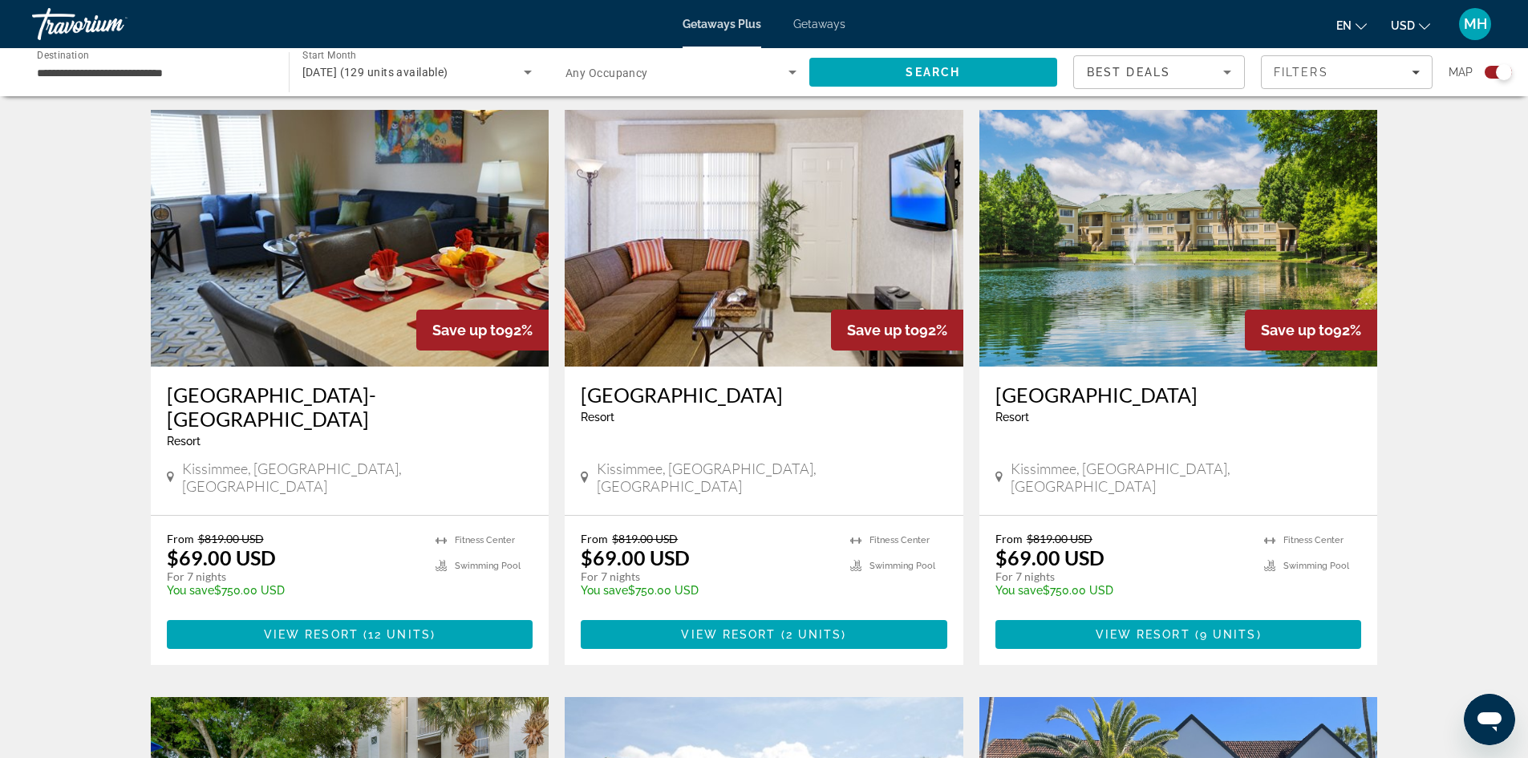
scroll to position [561, 0]
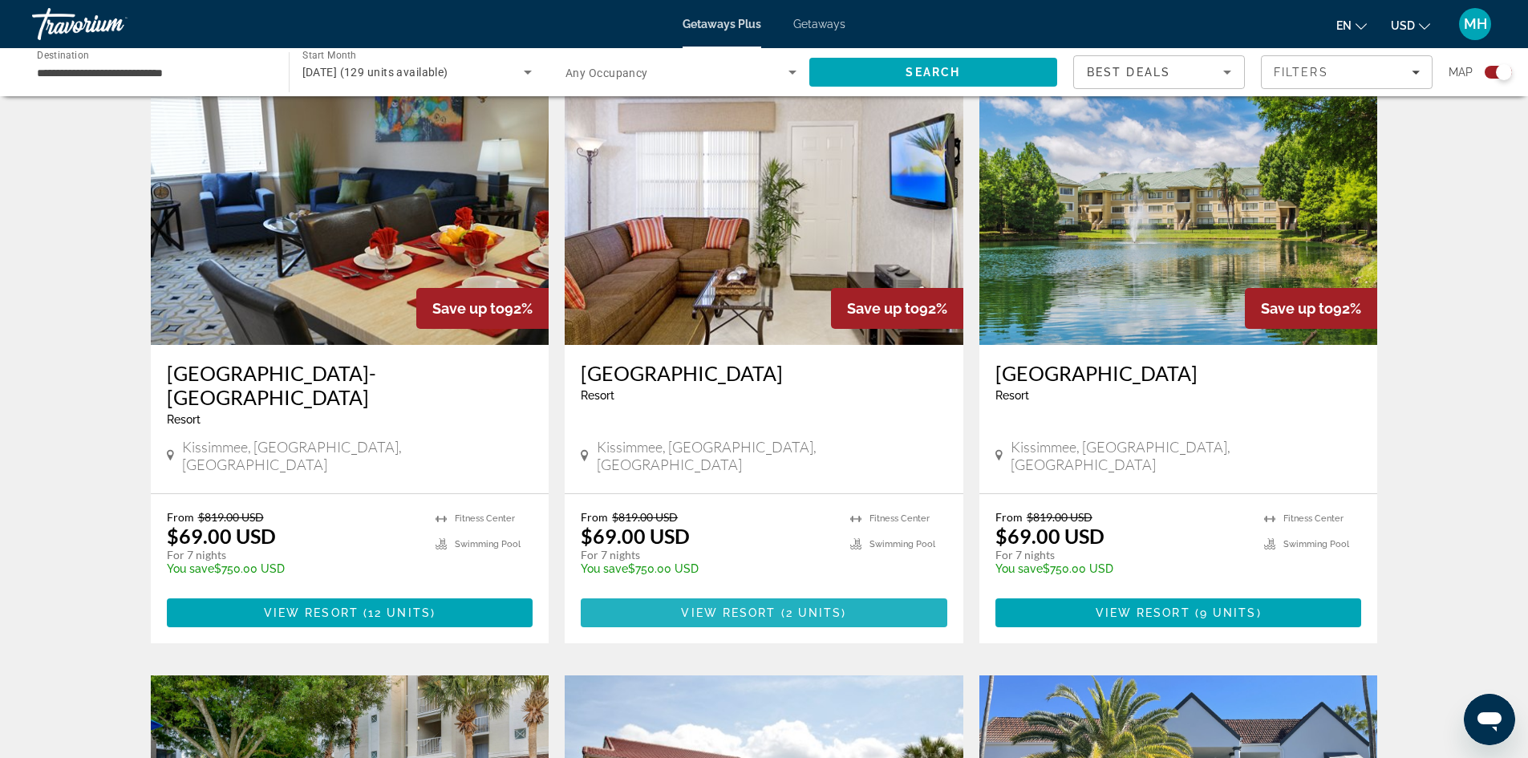
click at [716, 606] on span "View Resort" at bounding box center [728, 612] width 95 height 13
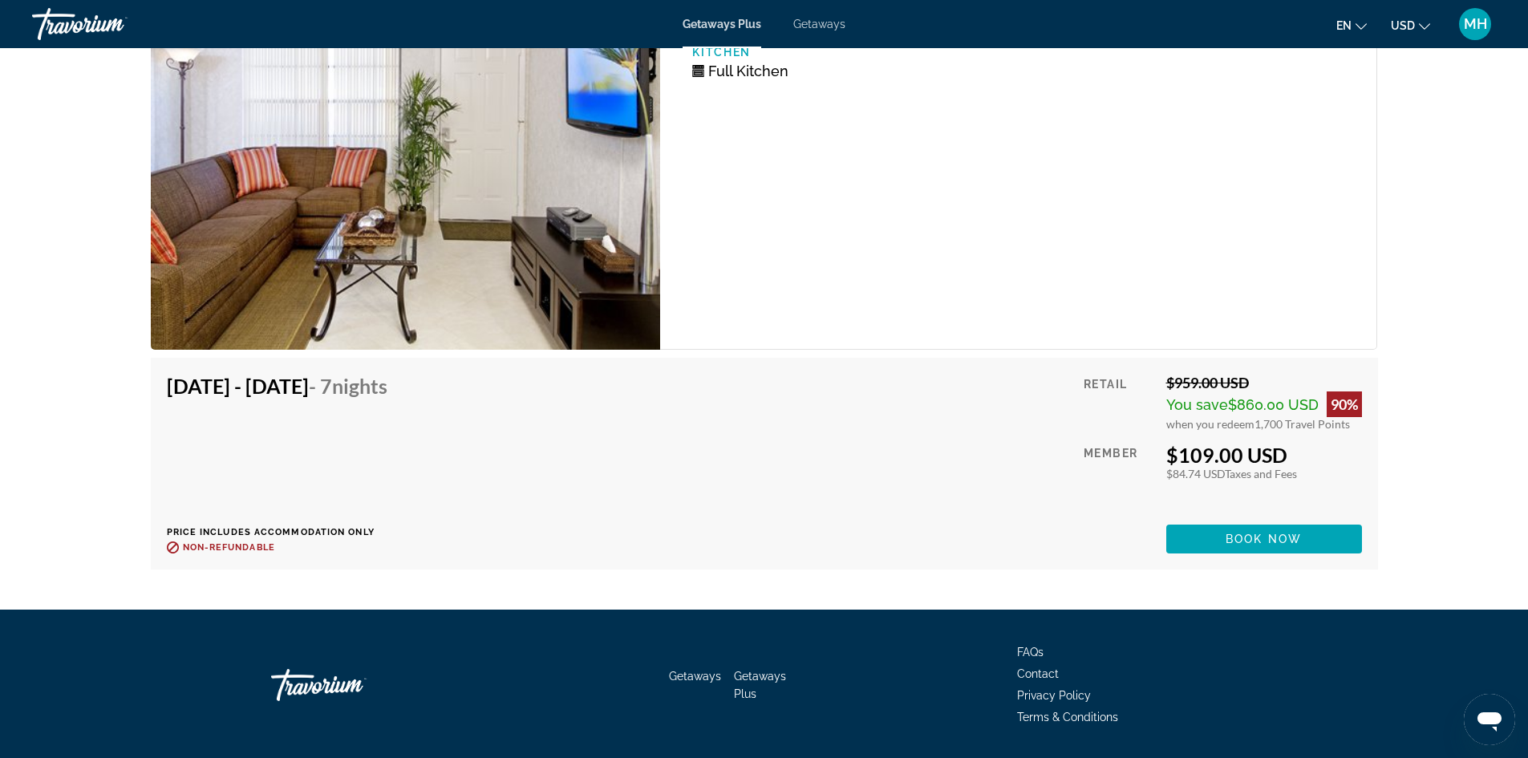
scroll to position [3448, 0]
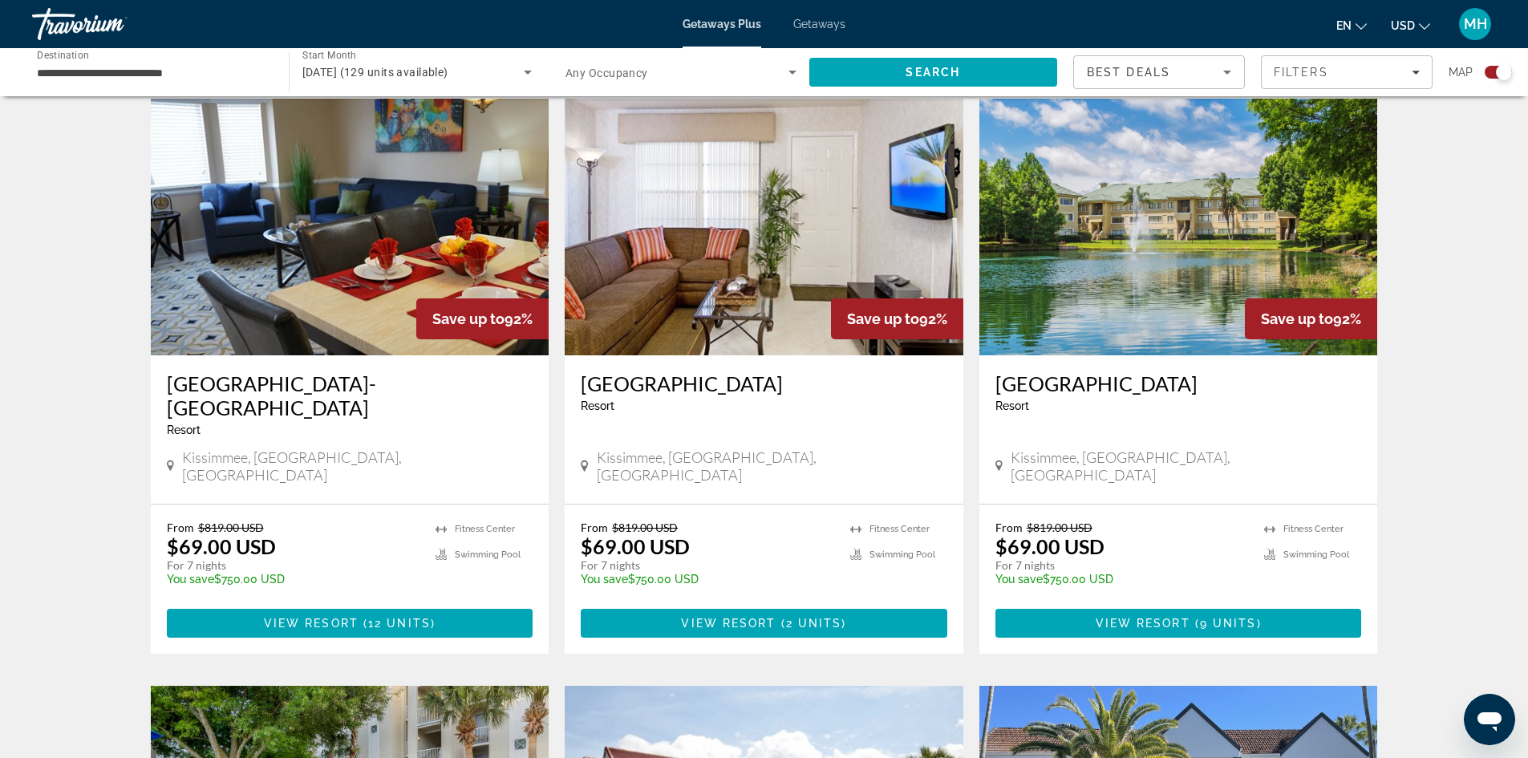
scroll to position [561, 0]
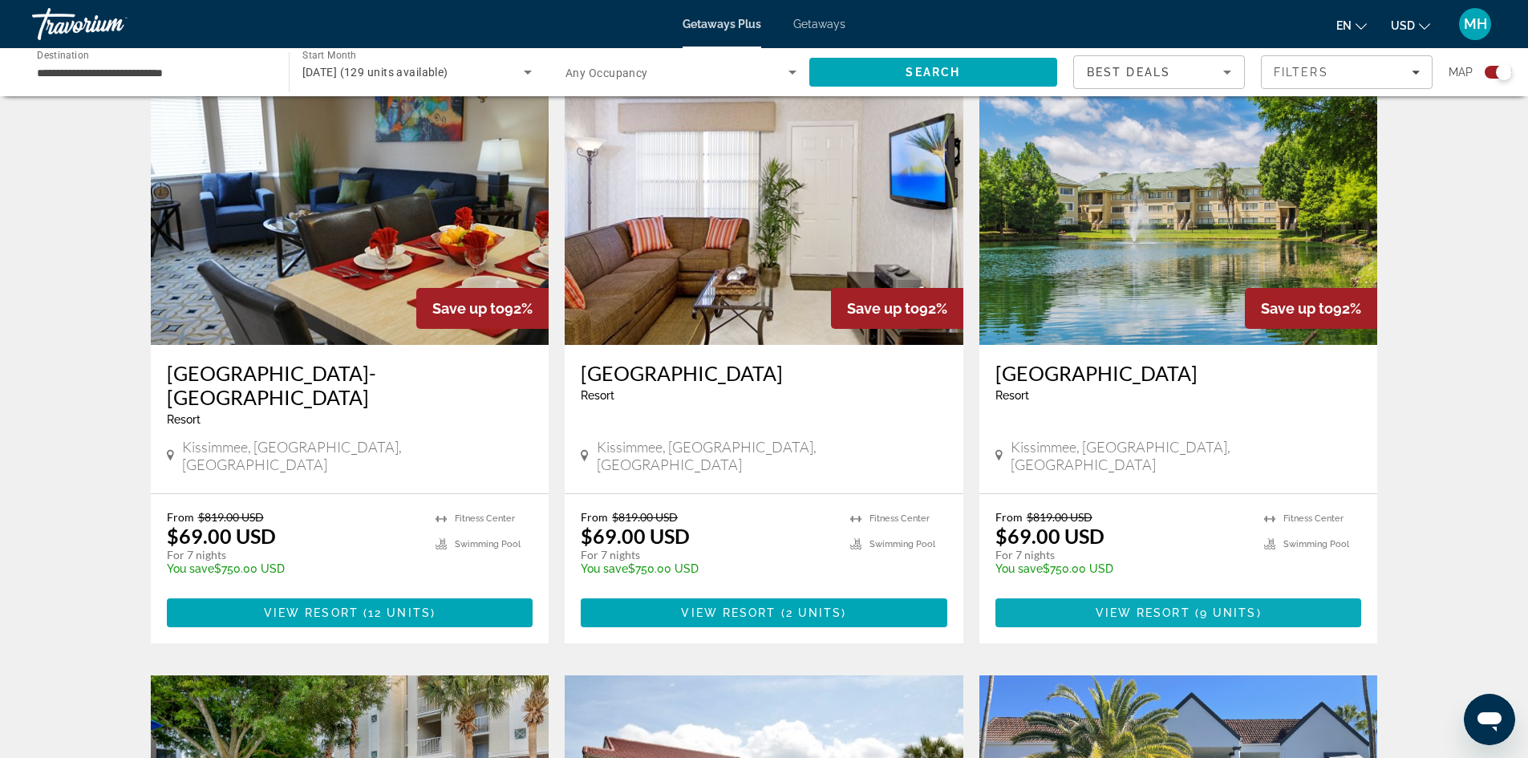
click at [1161, 606] on span "View Resort" at bounding box center [1142, 612] width 95 height 13
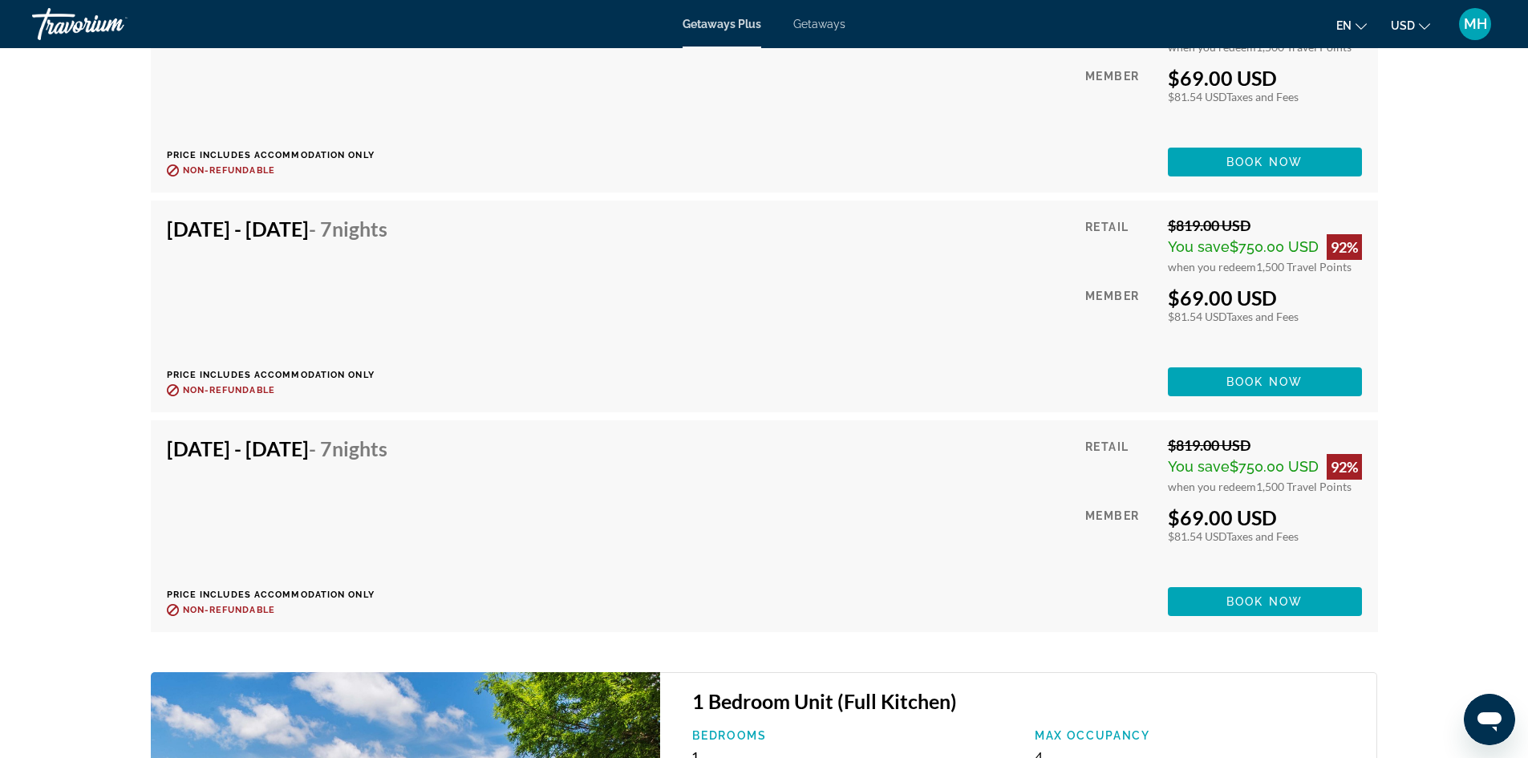
scroll to position [4090, 0]
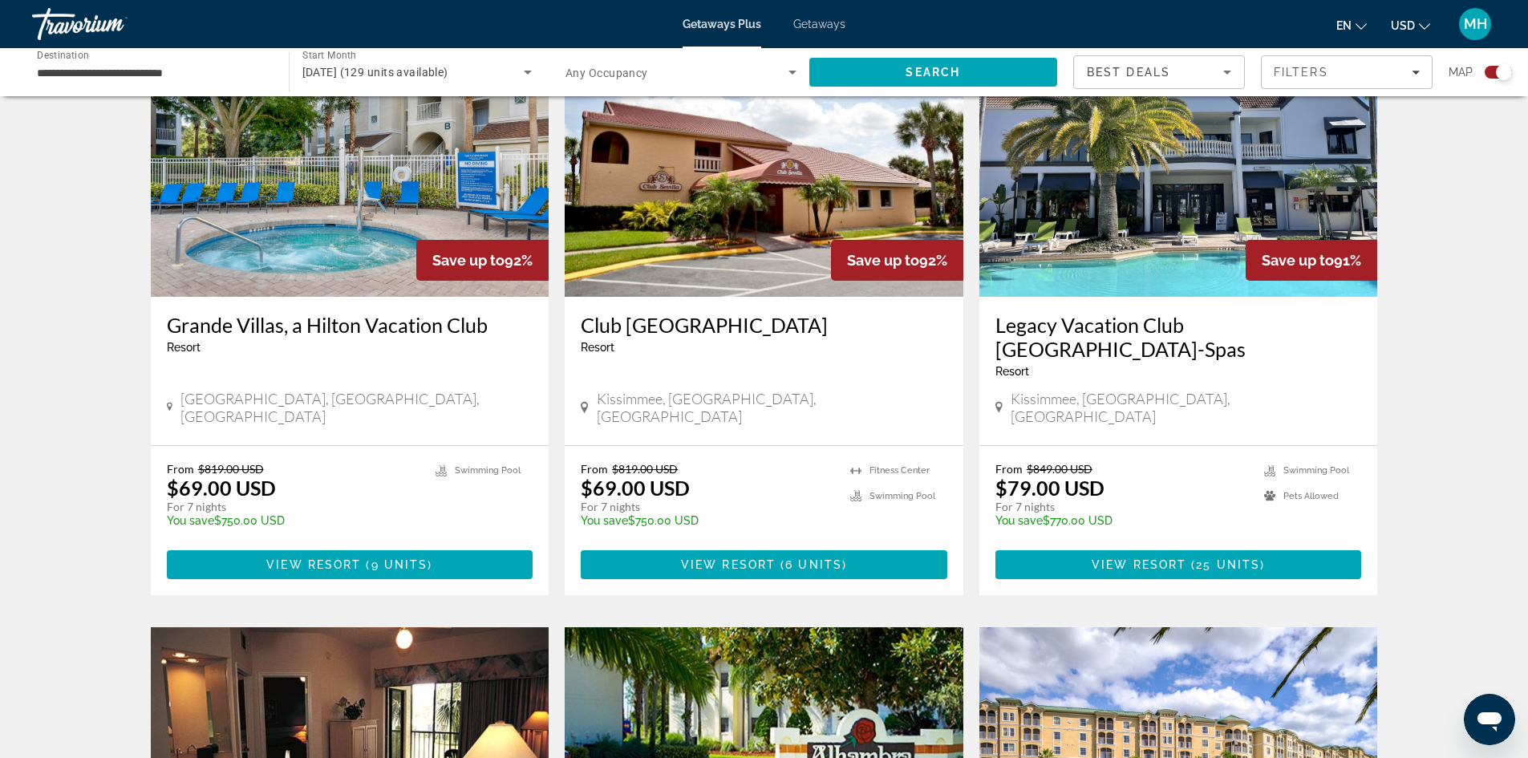
scroll to position [1203, 0]
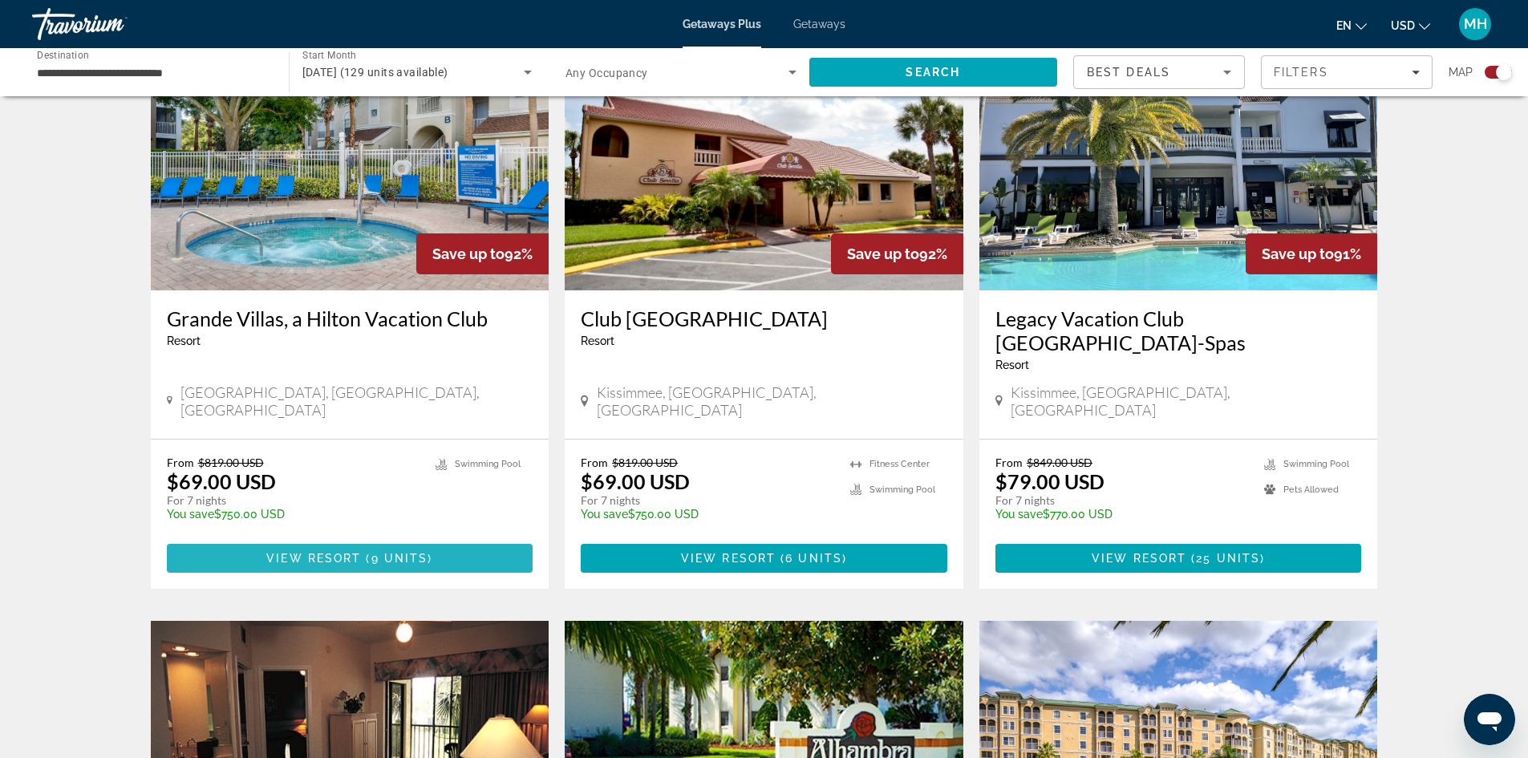
click at [253, 539] on span "Main content" at bounding box center [350, 558] width 366 height 38
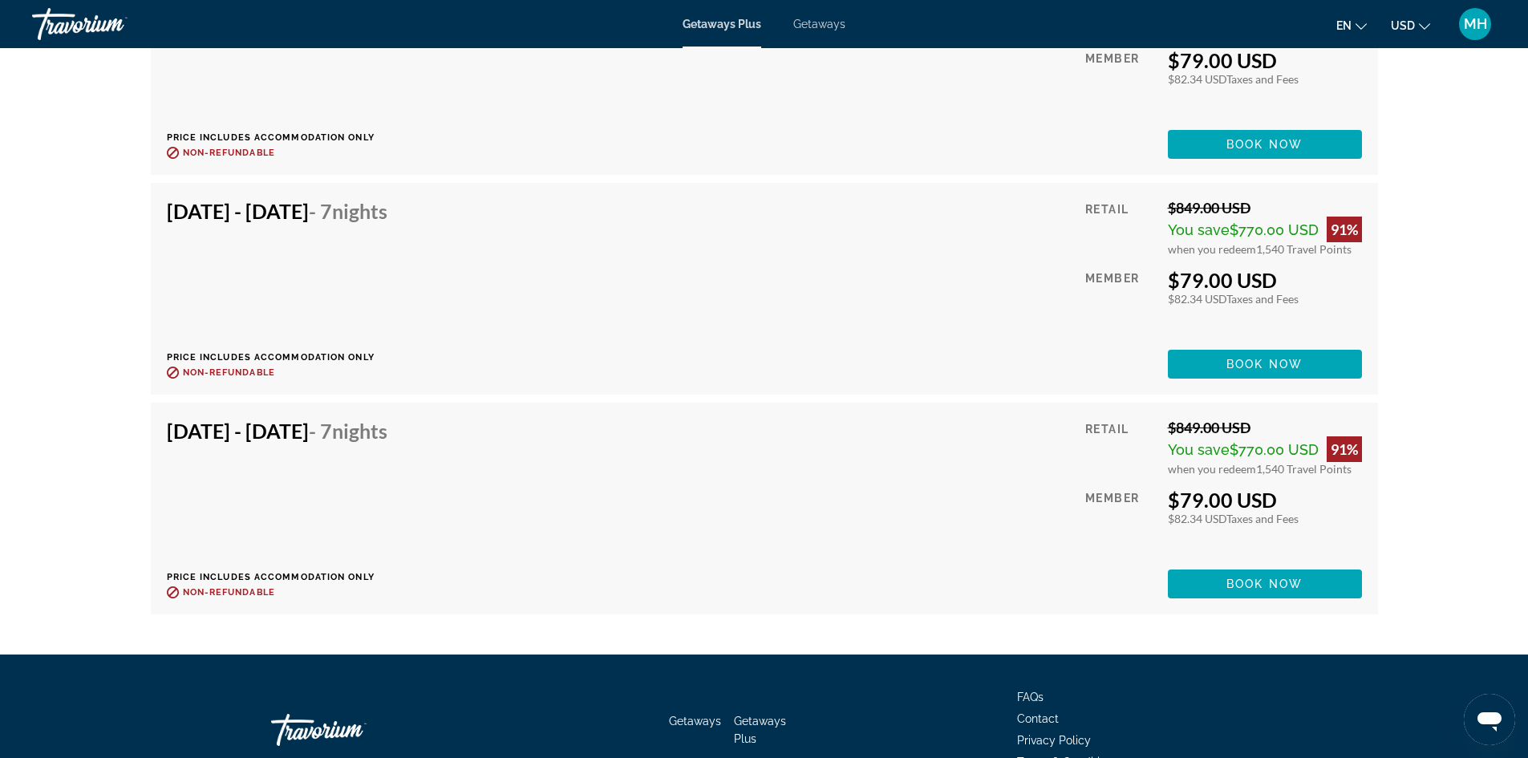
scroll to position [3448, 0]
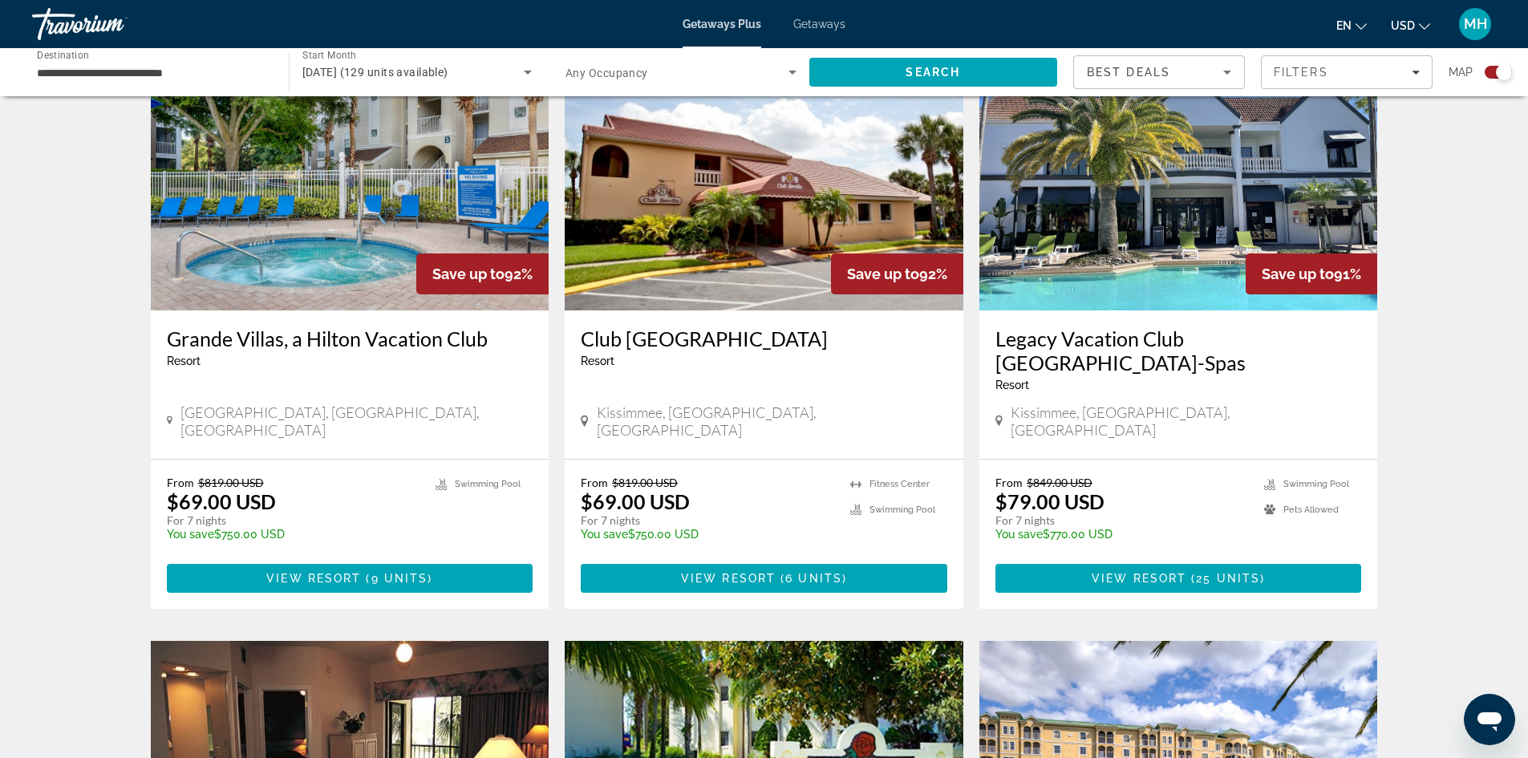
scroll to position [1203, 0]
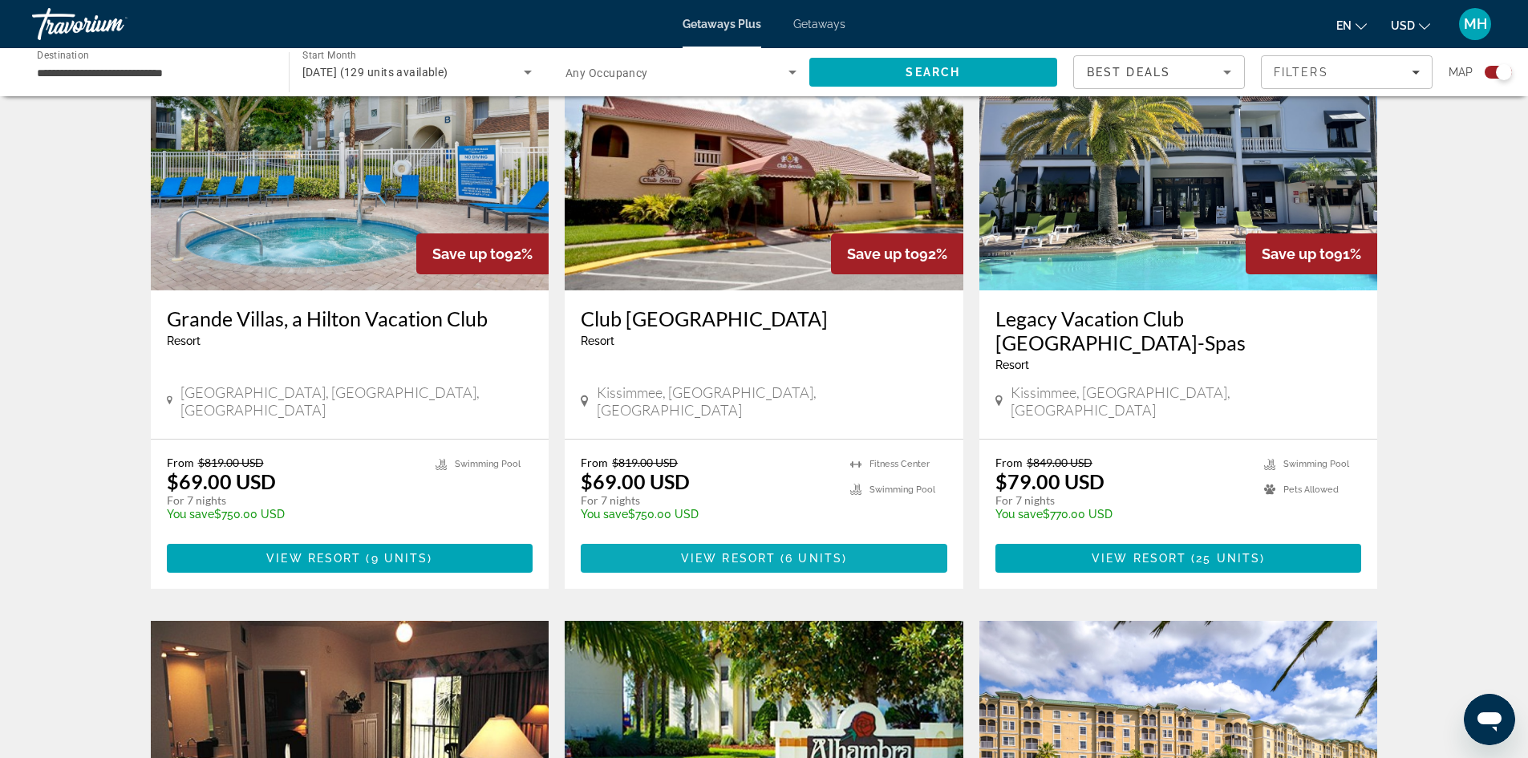
click at [726, 552] on span "View Resort" at bounding box center [728, 558] width 95 height 13
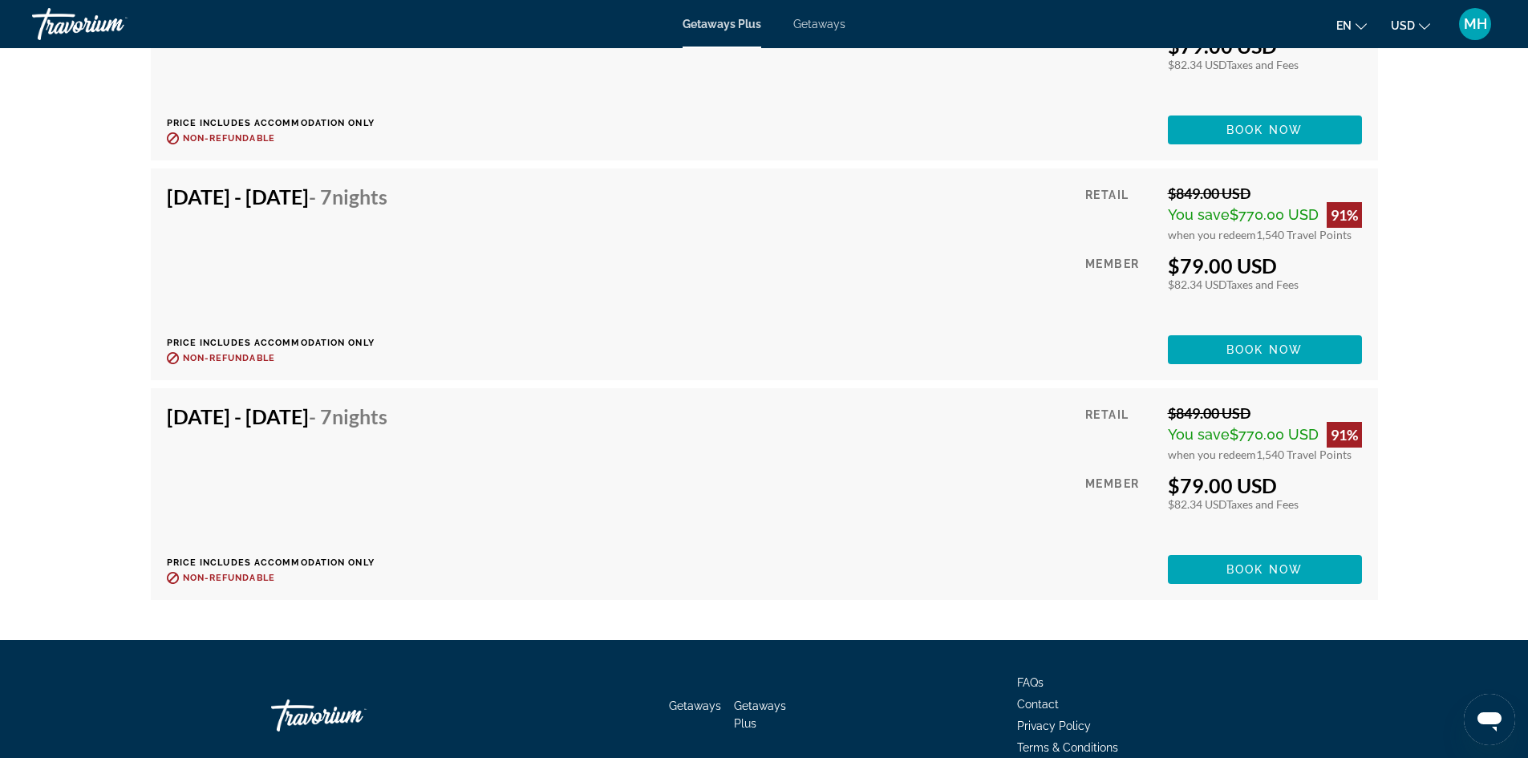
scroll to position [3528, 0]
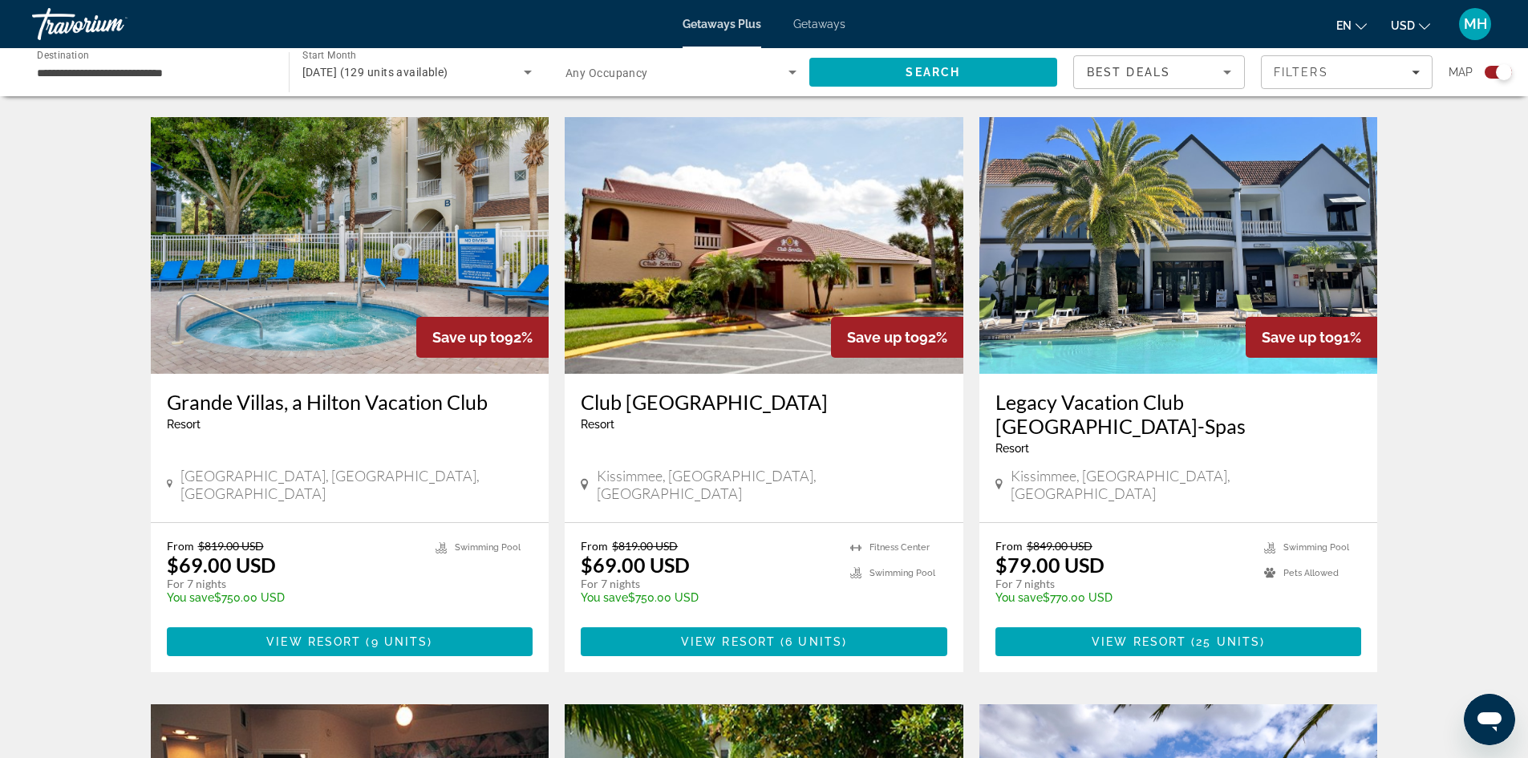
scroll to position [1123, 0]
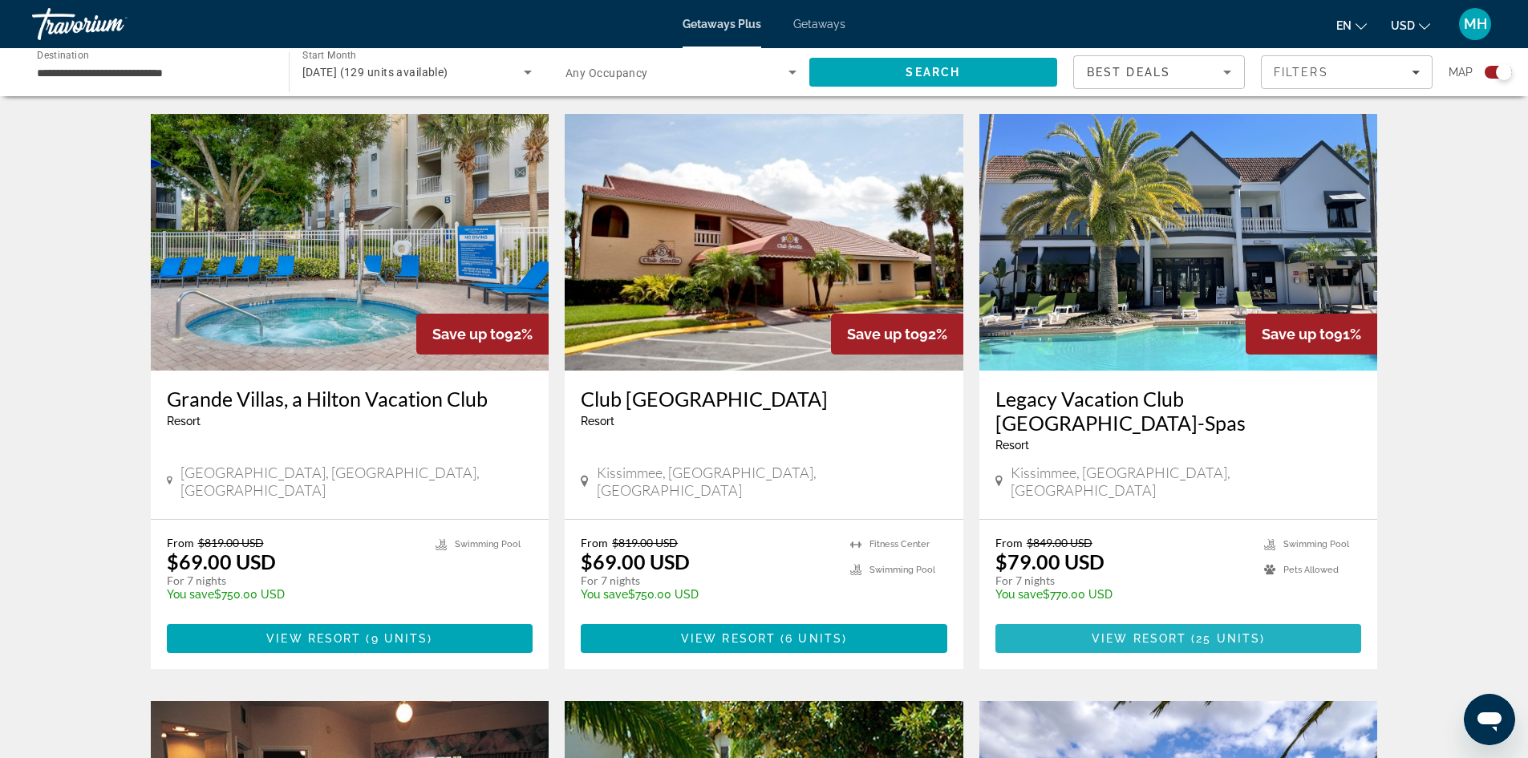
click at [1154, 632] on span "View Resort" at bounding box center [1138, 638] width 95 height 13
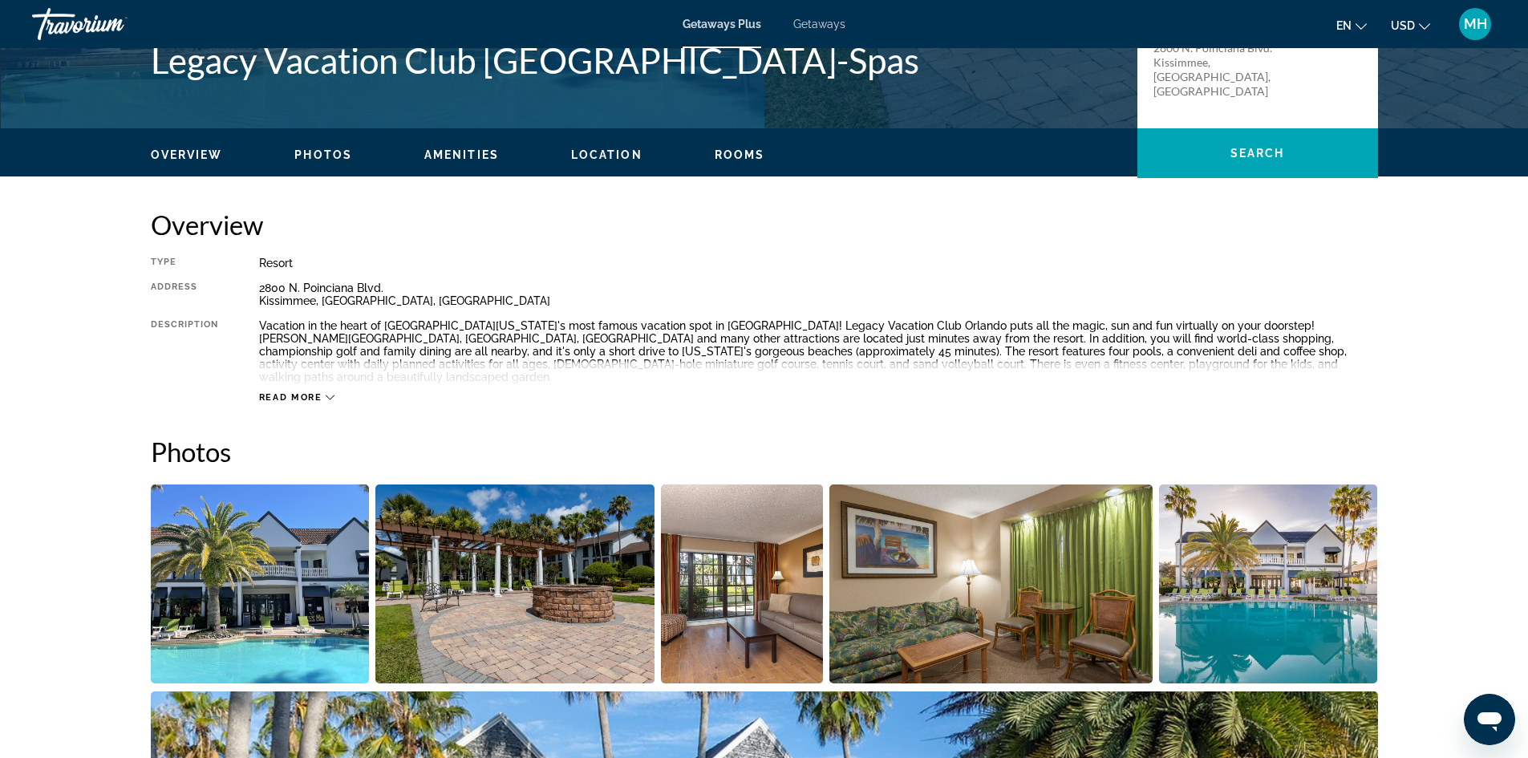
scroll to position [321, 0]
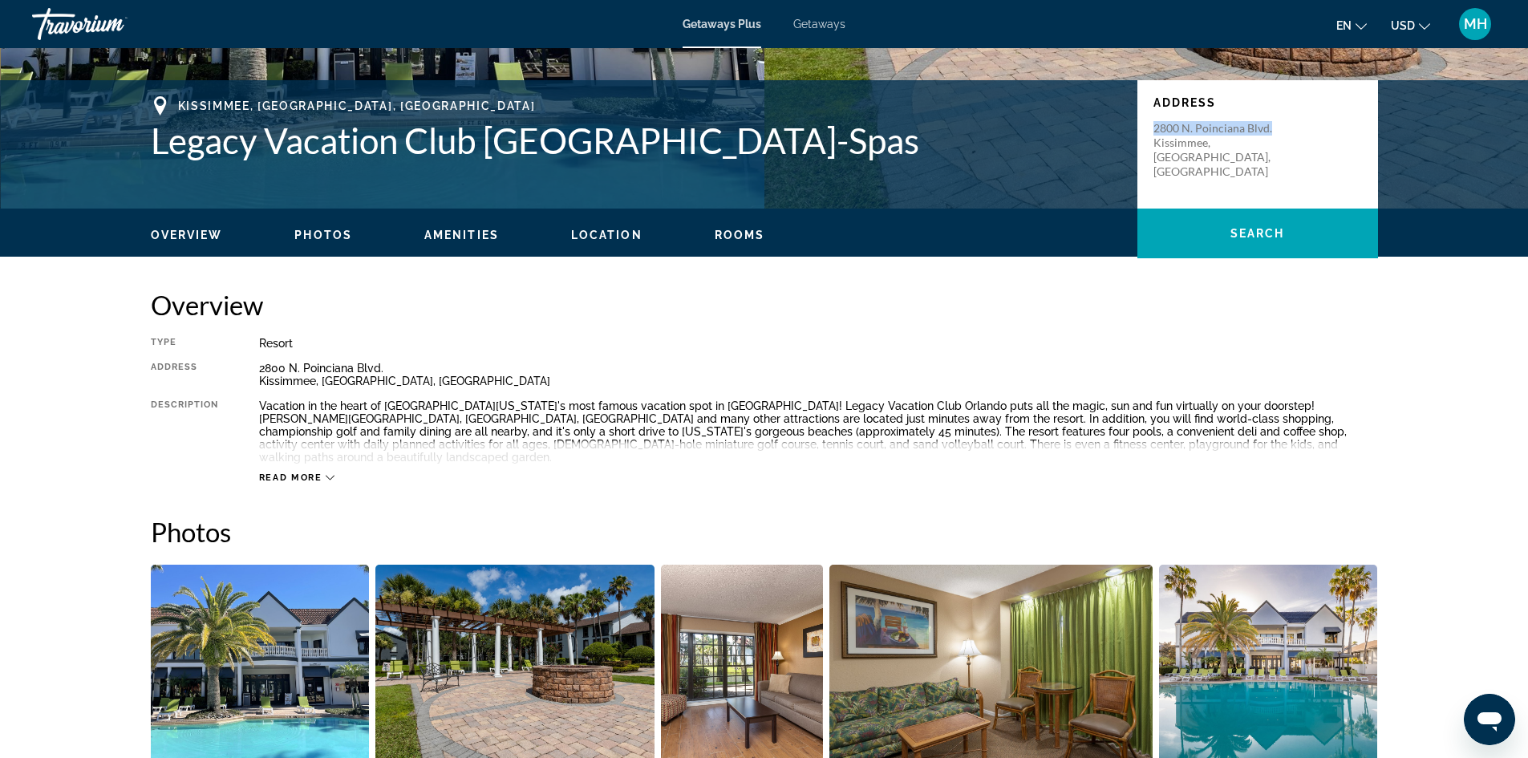
drag, startPoint x: 1276, startPoint y: 128, endPoint x: 1151, endPoint y: 132, distance: 125.2
click at [1151, 132] on div "Address [STREET_ADDRESS] [GEOGRAPHIC_DATA], [GEOGRAPHIC_DATA], [GEOGRAPHIC_DATA]" at bounding box center [1257, 144] width 241 height 128
copy p "2800 N. Poinciana Blvd."
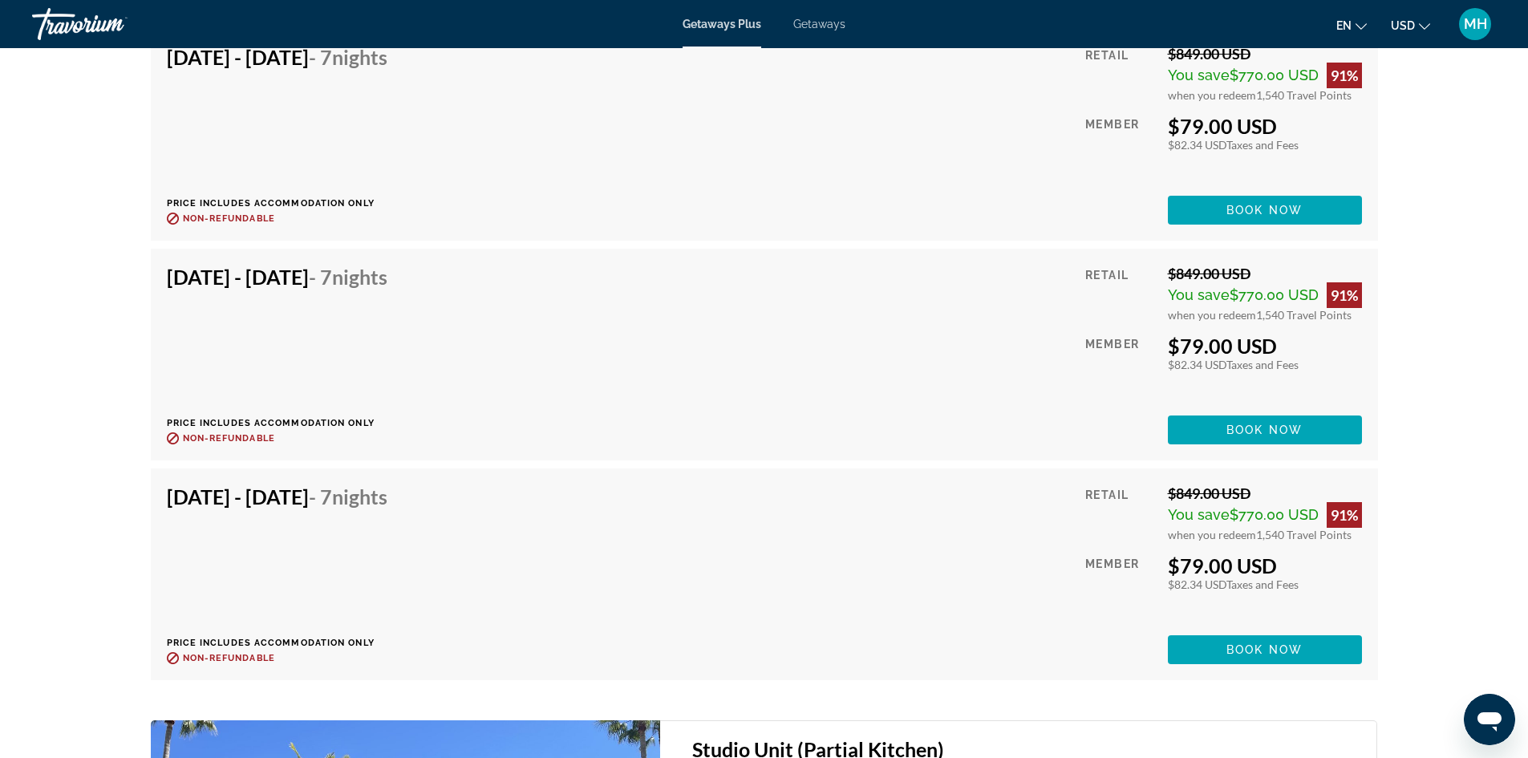
scroll to position [4170, 0]
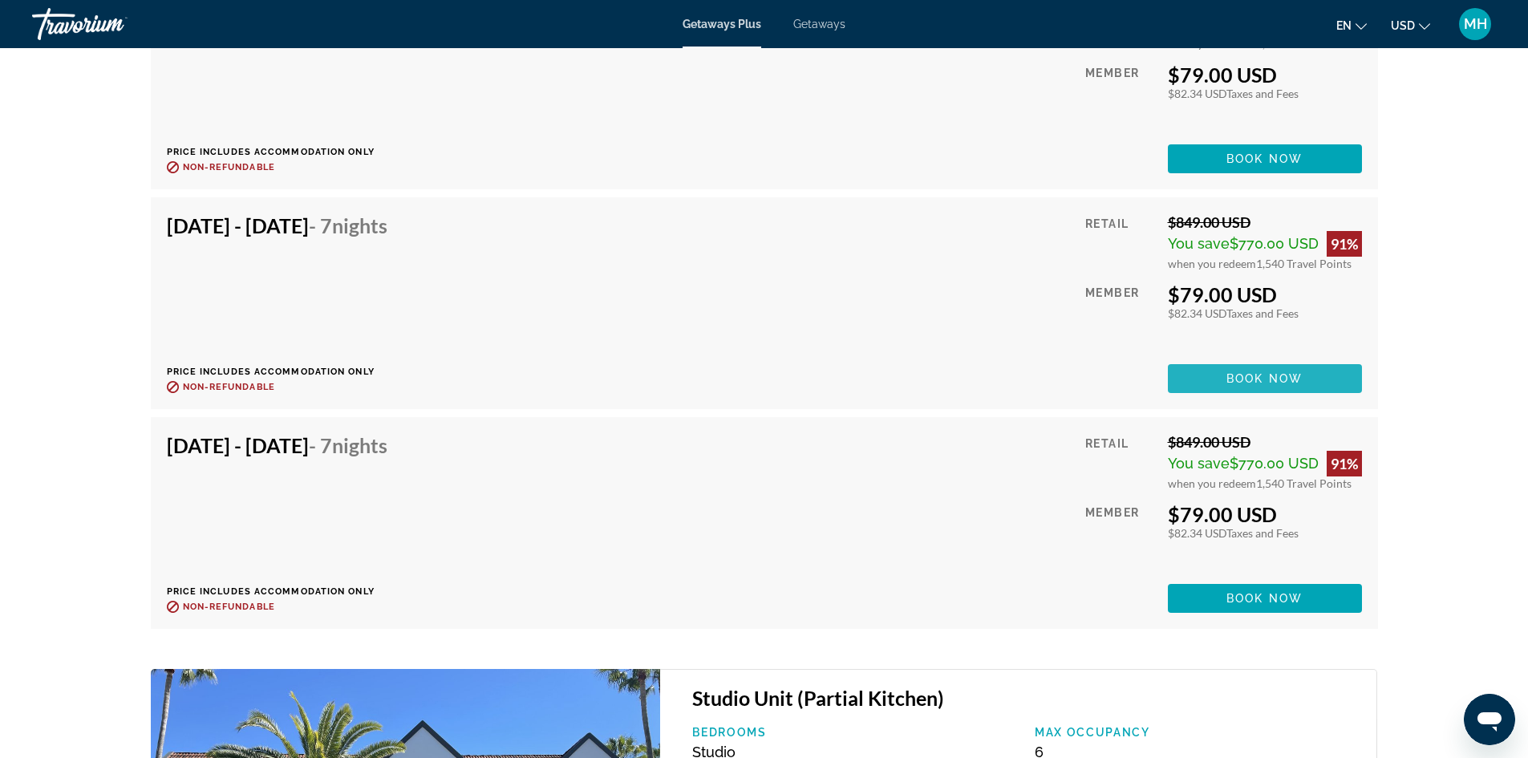
click at [1227, 372] on span "Book now" at bounding box center [1264, 378] width 76 height 13
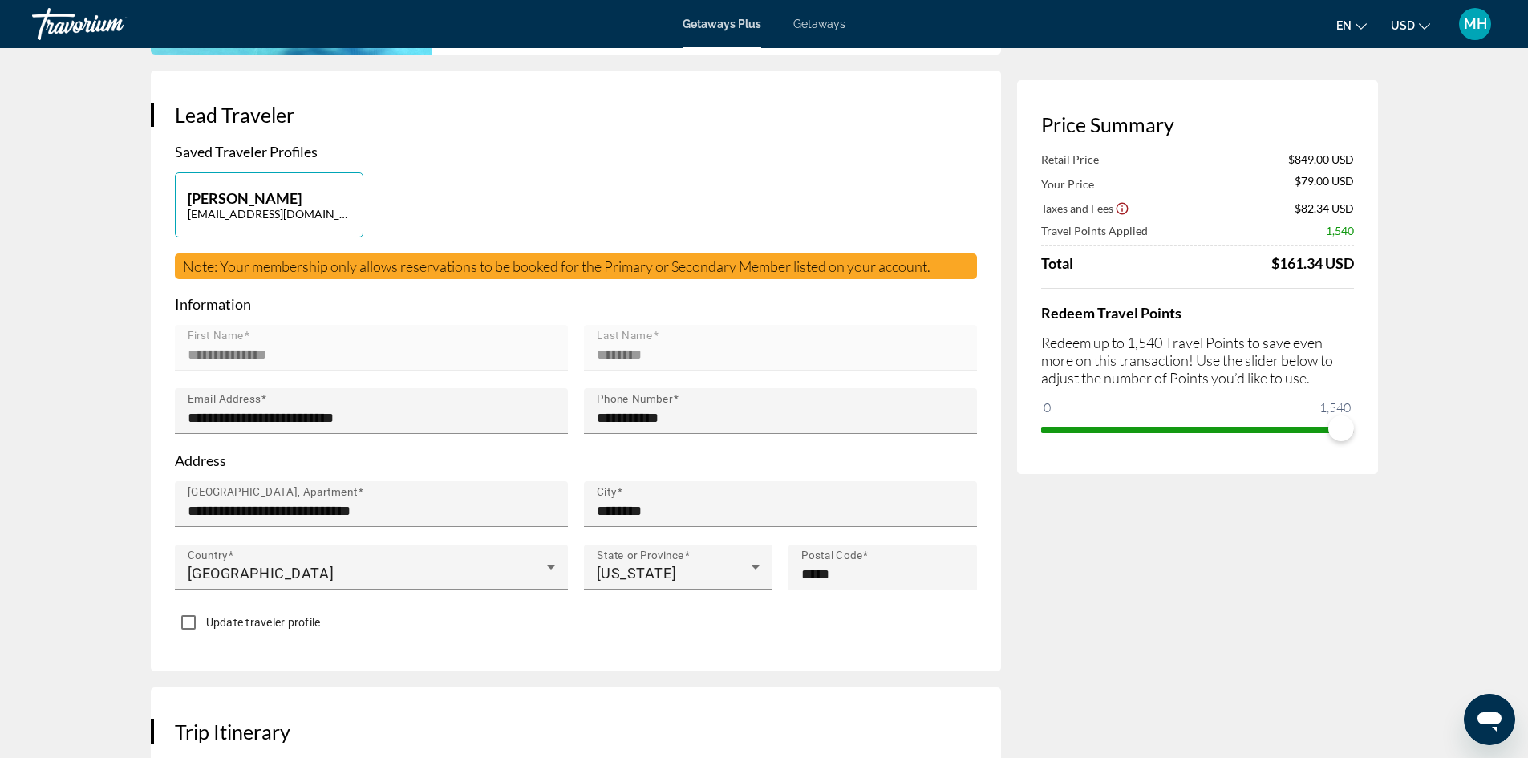
scroll to position [321, 0]
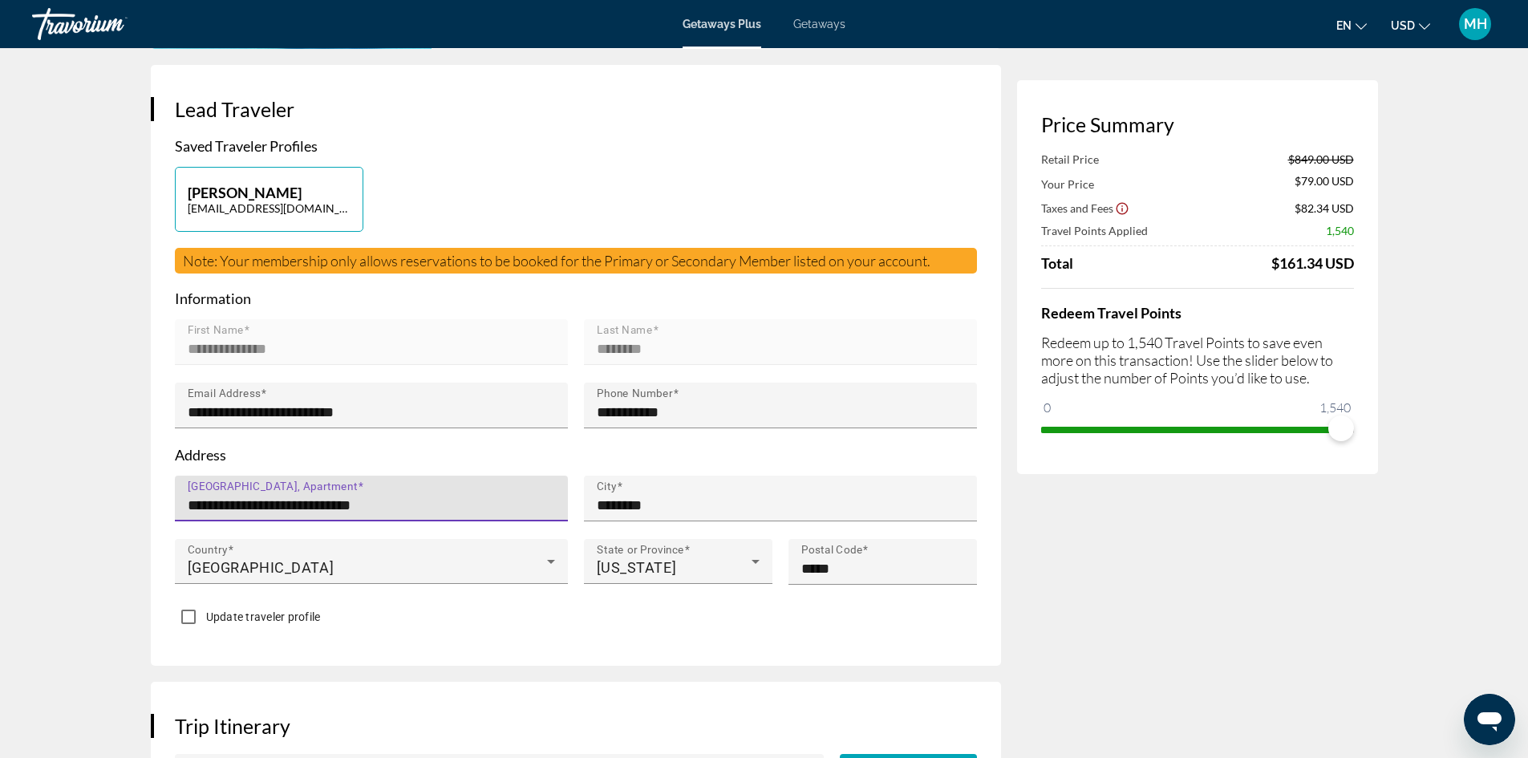
click at [460, 496] on input "**********" at bounding box center [376, 505] width 377 height 19
type input "*"
type input "**********"
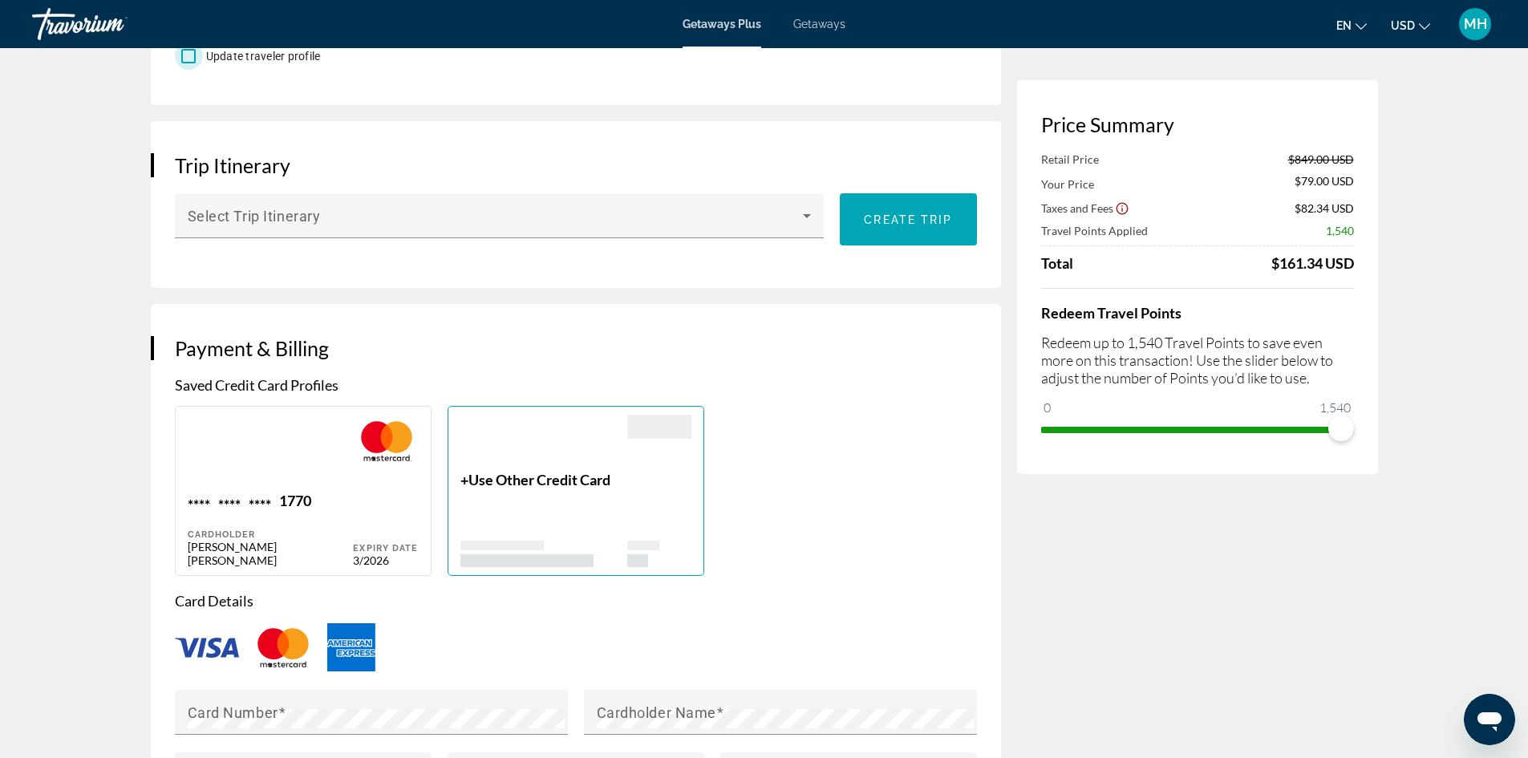
scroll to position [882, 0]
drag, startPoint x: 1338, startPoint y: 429, endPoint x: 1382, endPoint y: 431, distance: 44.2
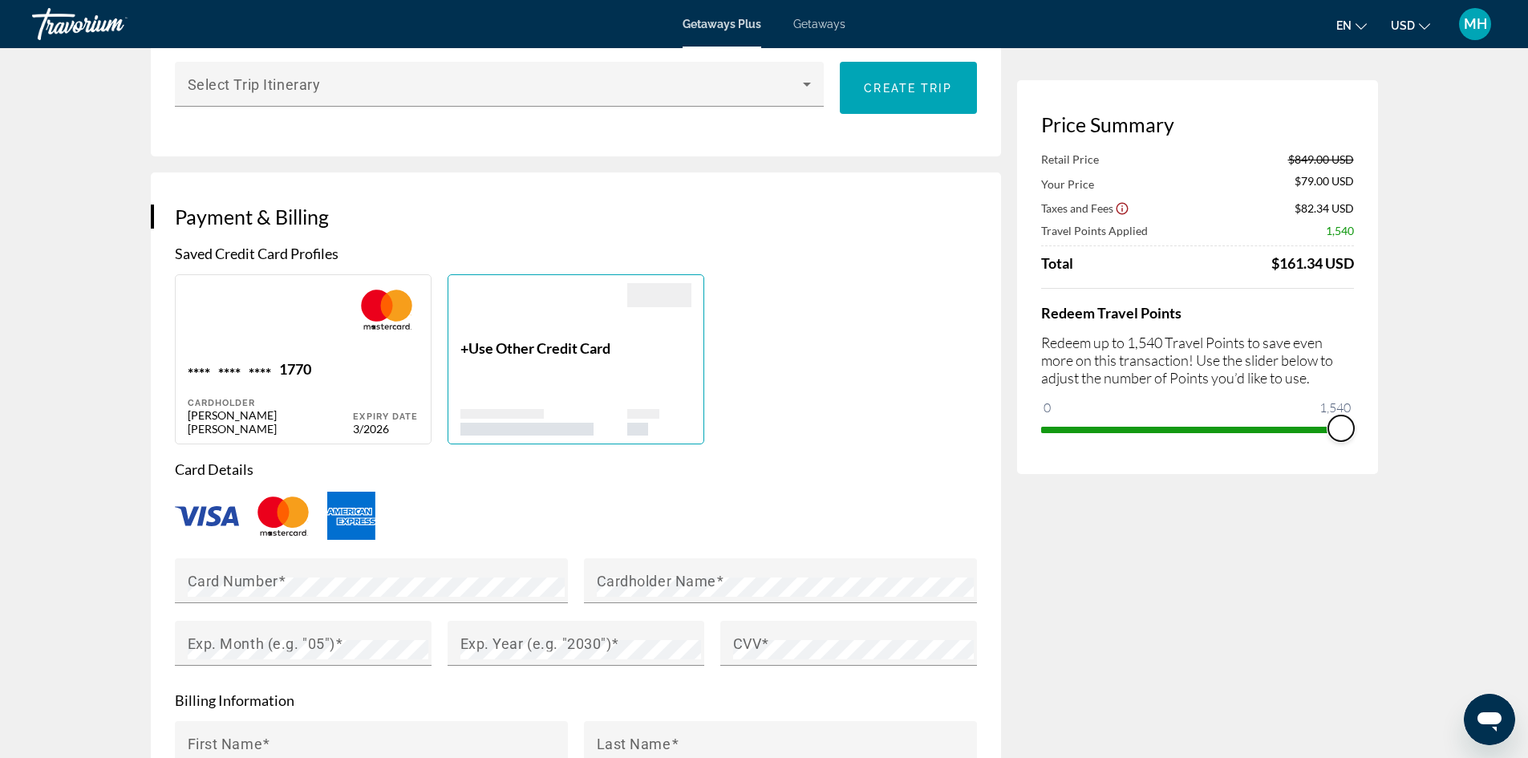
scroll to position [1043, 0]
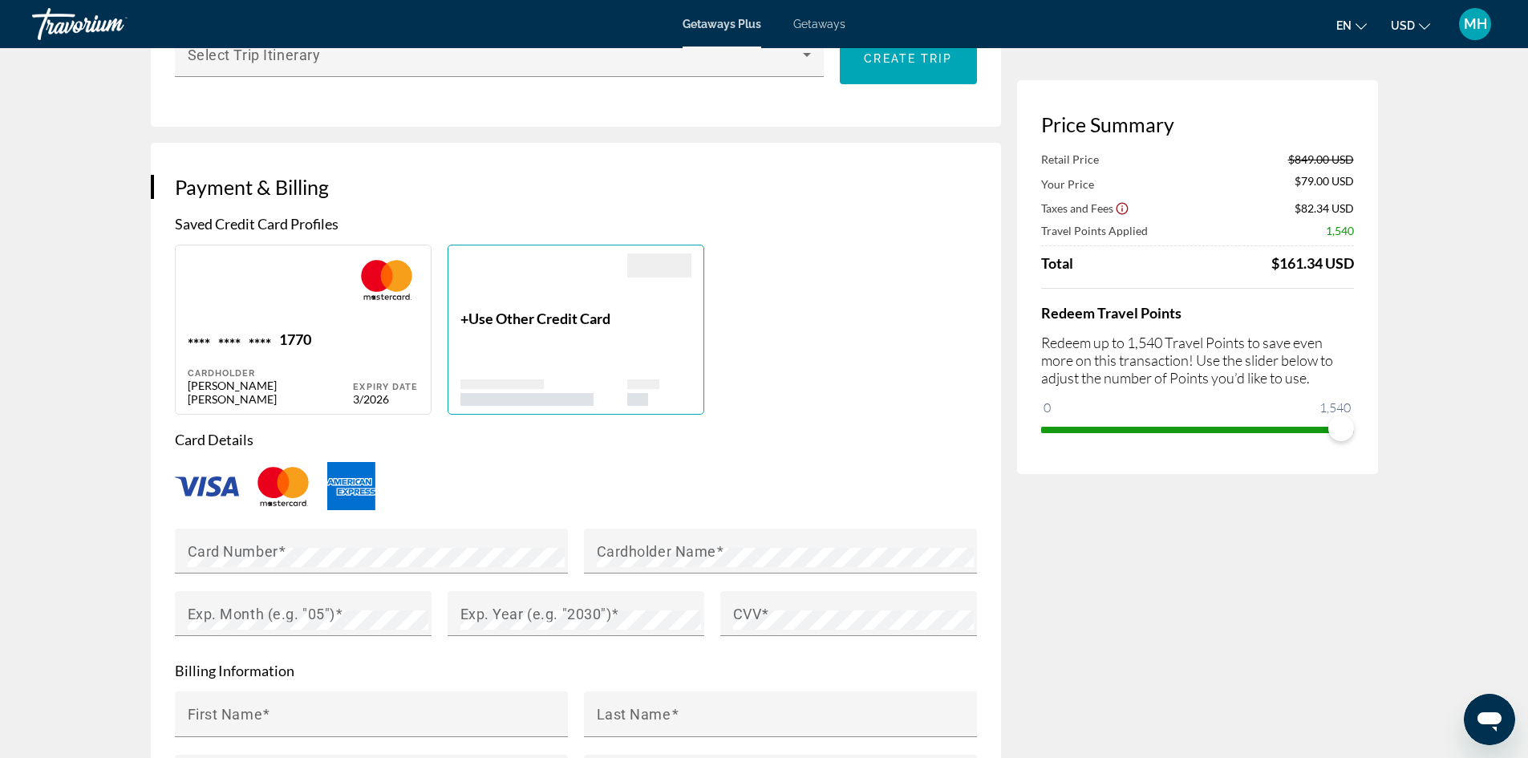
click at [327, 330] on div "**** **** **** 1770" at bounding box center [271, 341] width 166 height 22
type input "**********"
type input "********"
type input "**********"
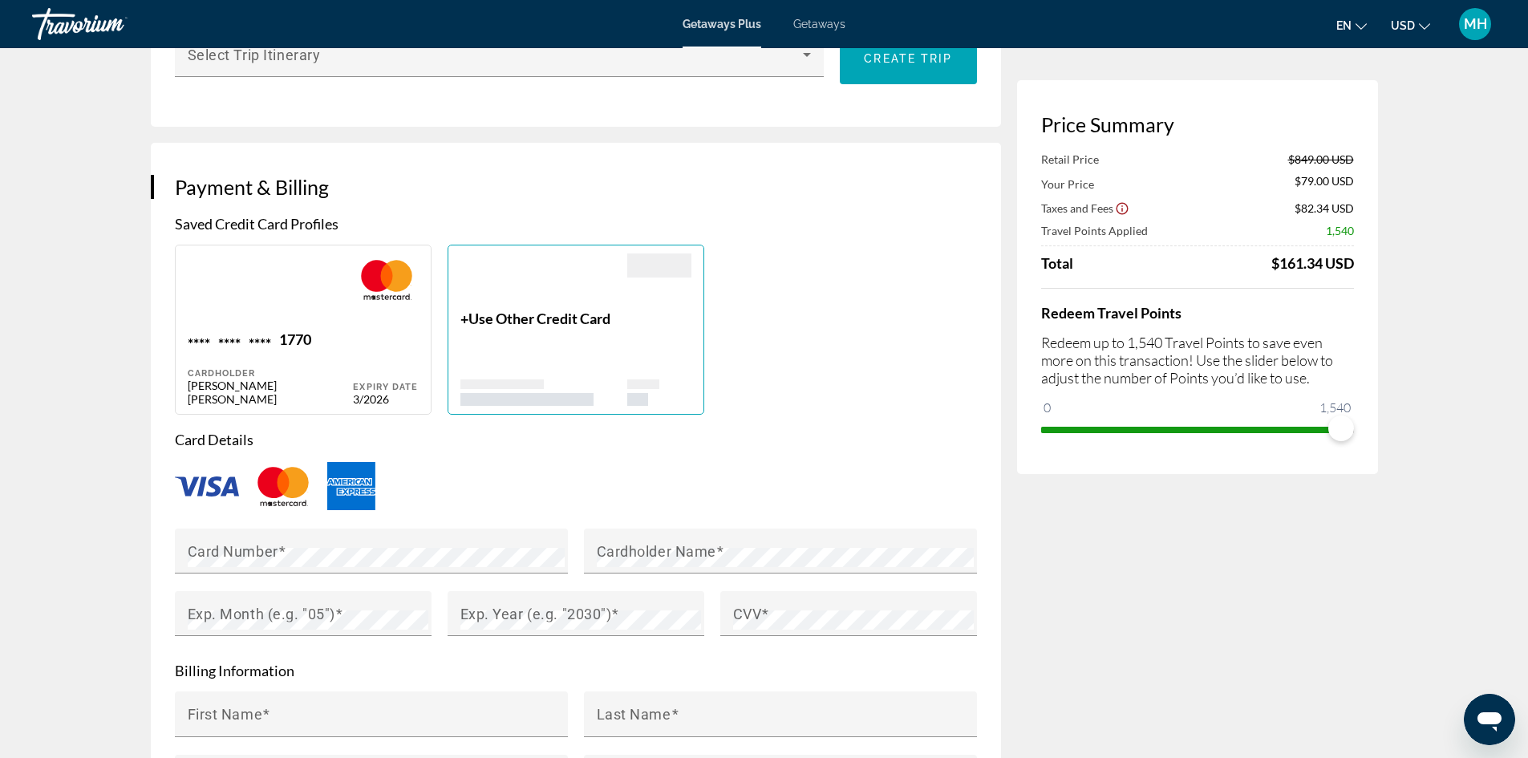
type input "********"
type input "*****"
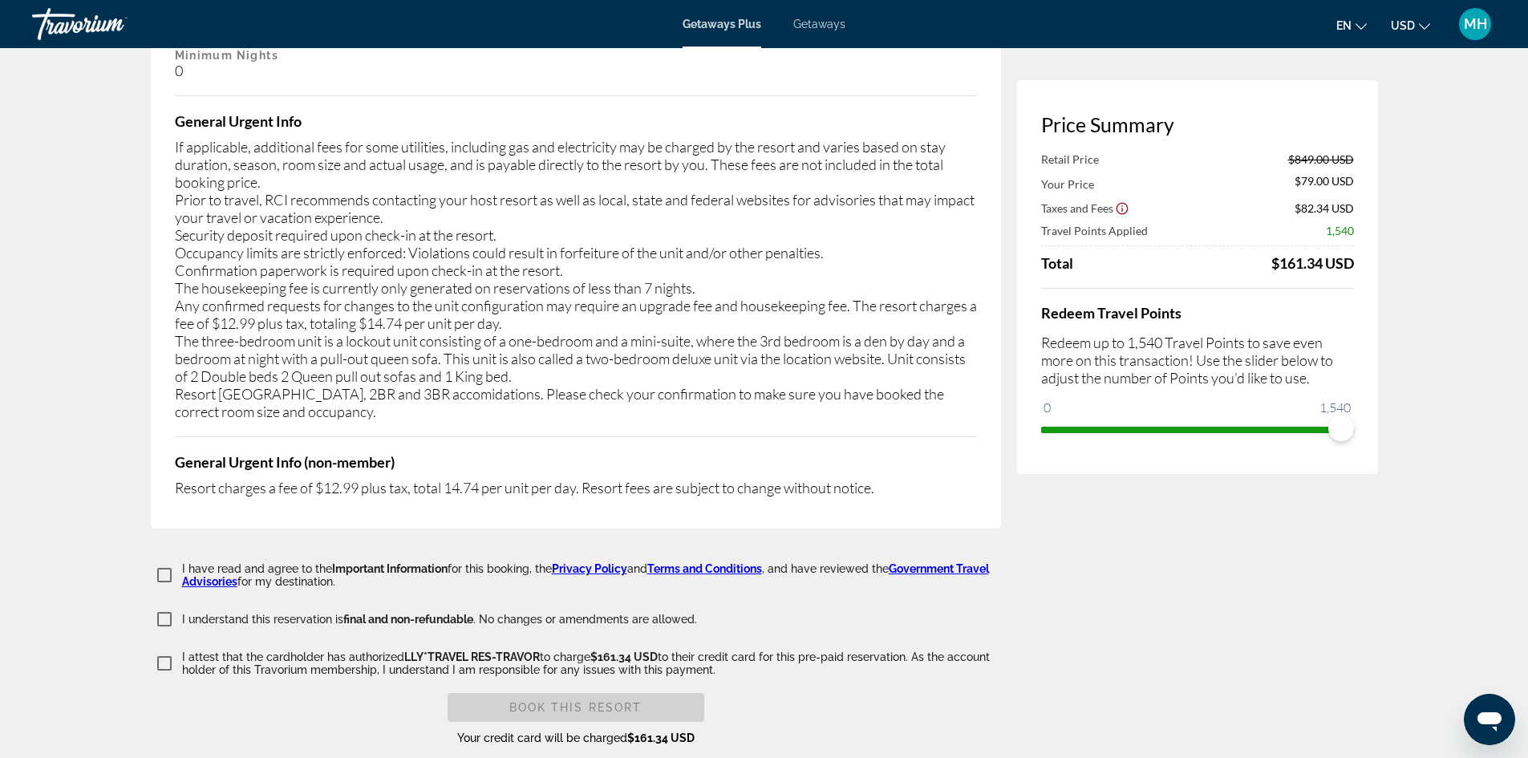
scroll to position [3128, 0]
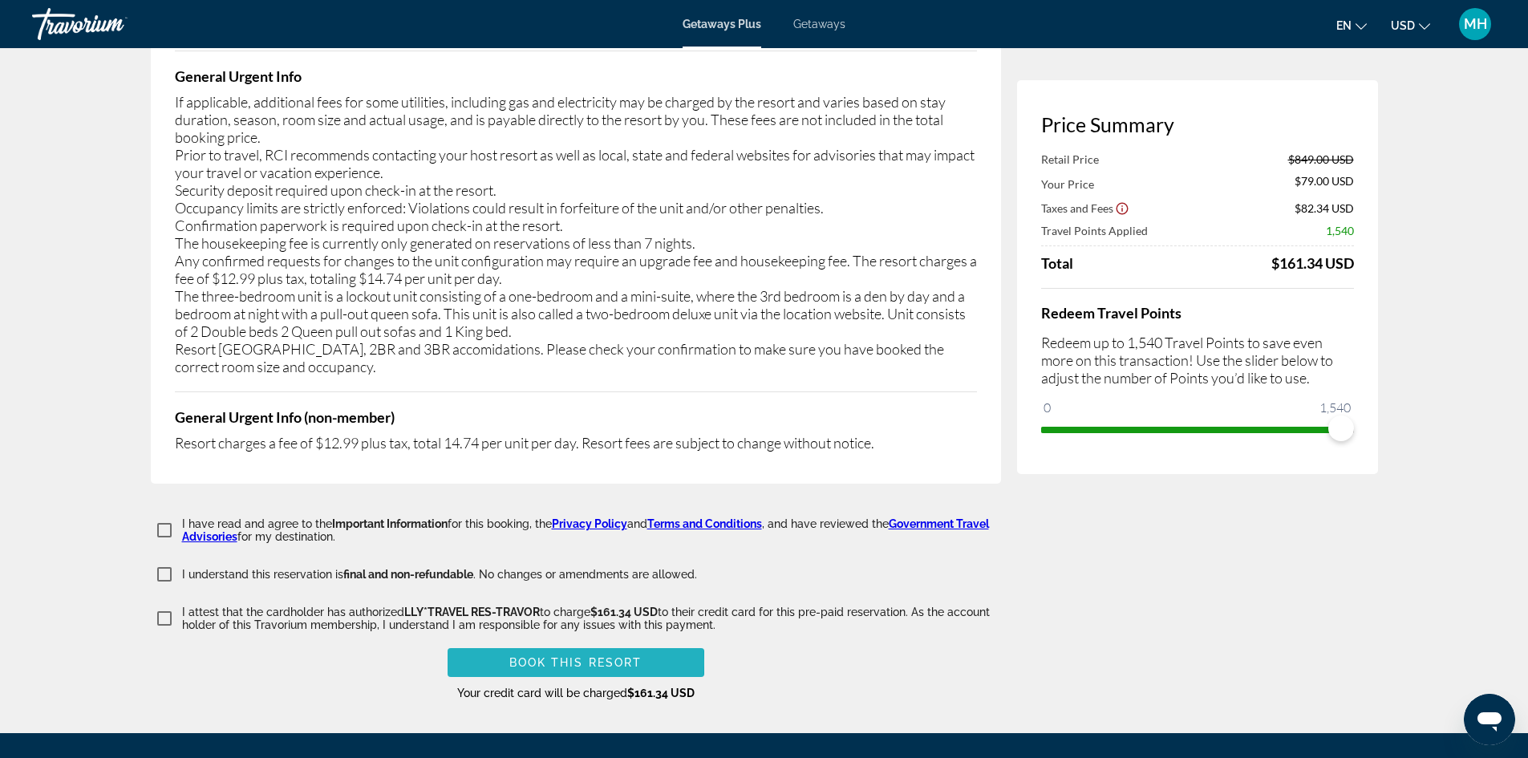
click at [562, 656] on span "Book this Resort" at bounding box center [575, 662] width 133 height 13
